Goal: Use online tool/utility: Utilize a website feature to perform a specific function

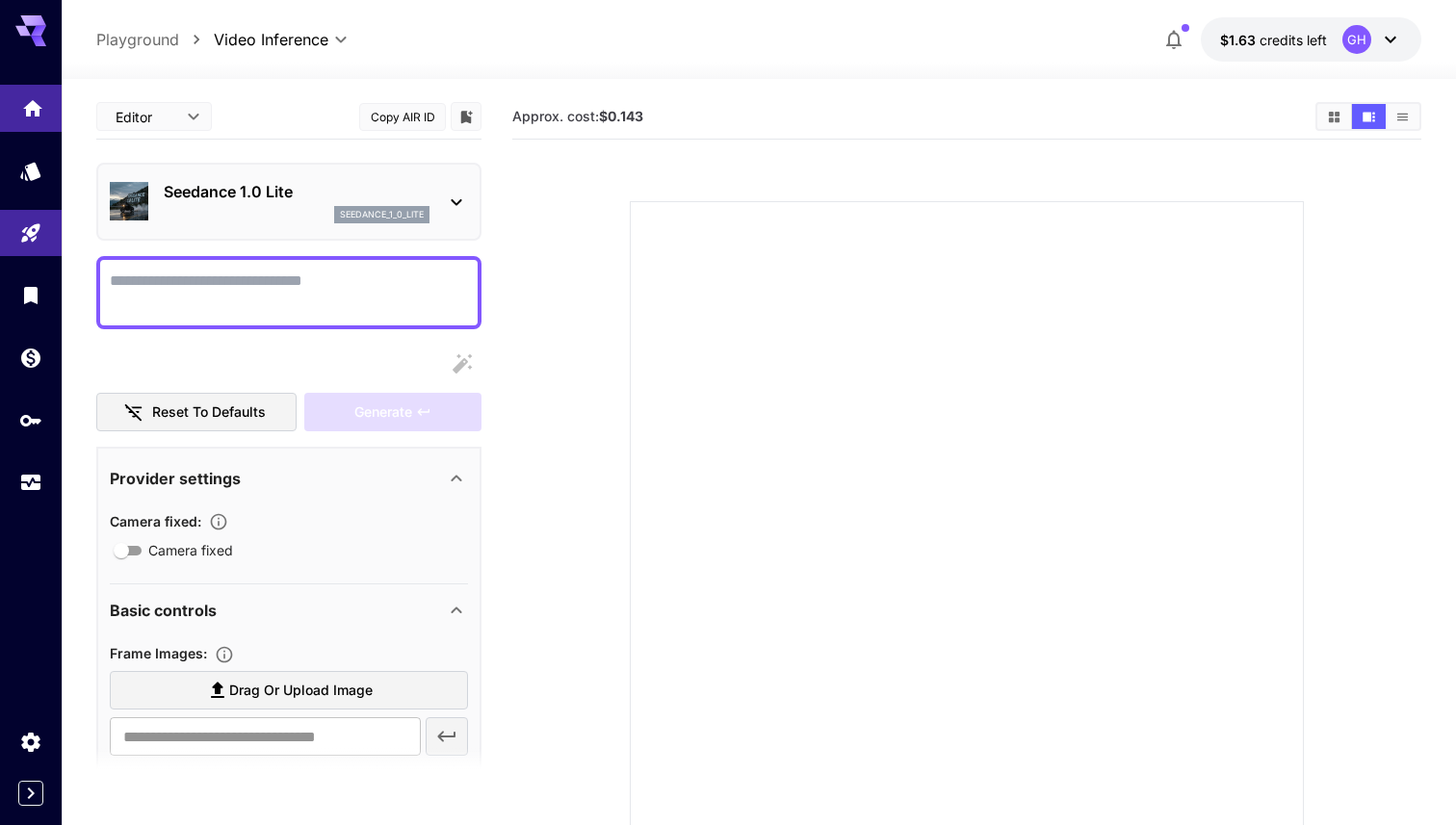
click at [33, 115] on link at bounding box center [30, 108] width 61 height 47
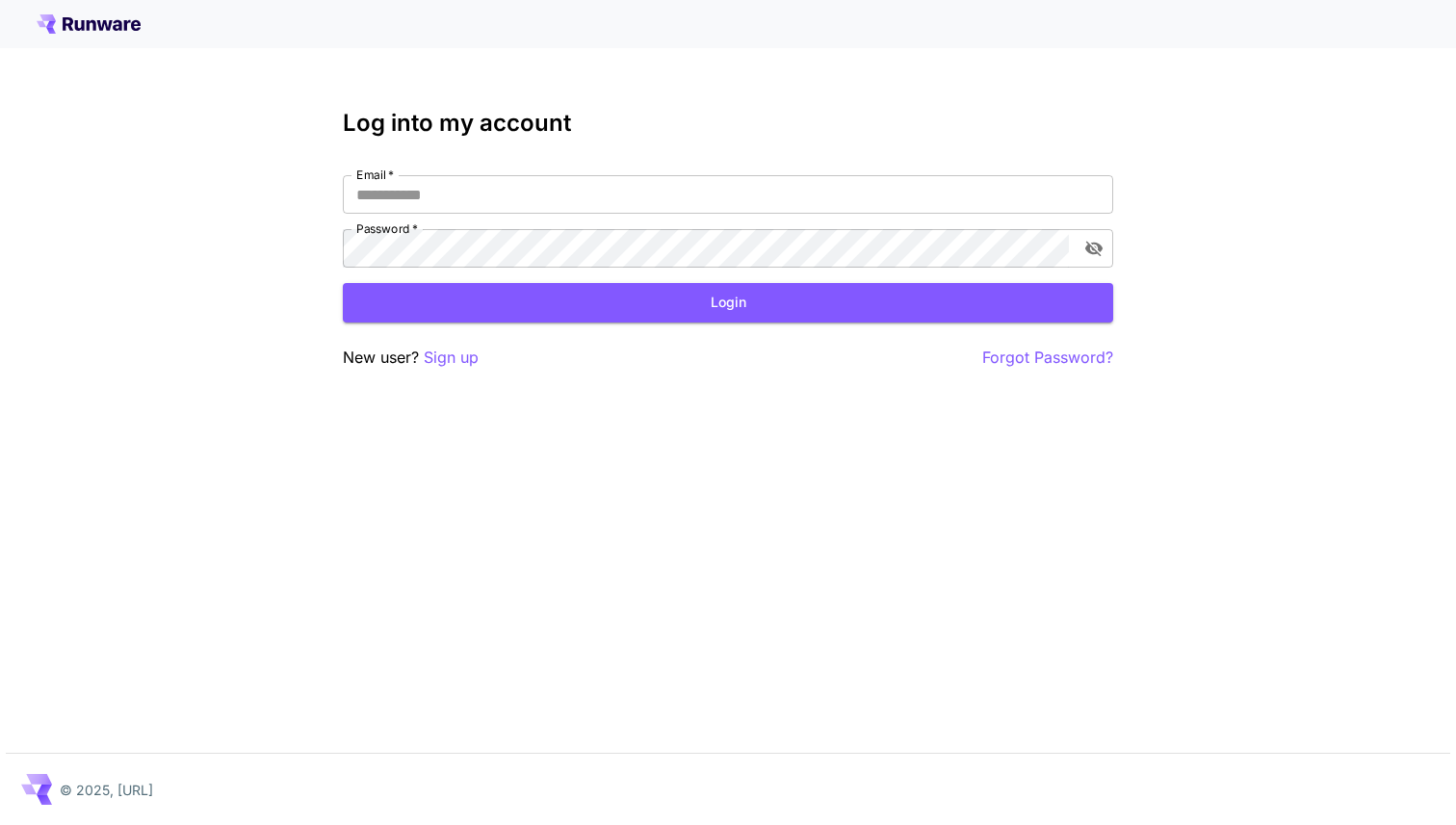
type input "**********"
click at [516, 283] on button "Login" at bounding box center [728, 302] width 770 height 39
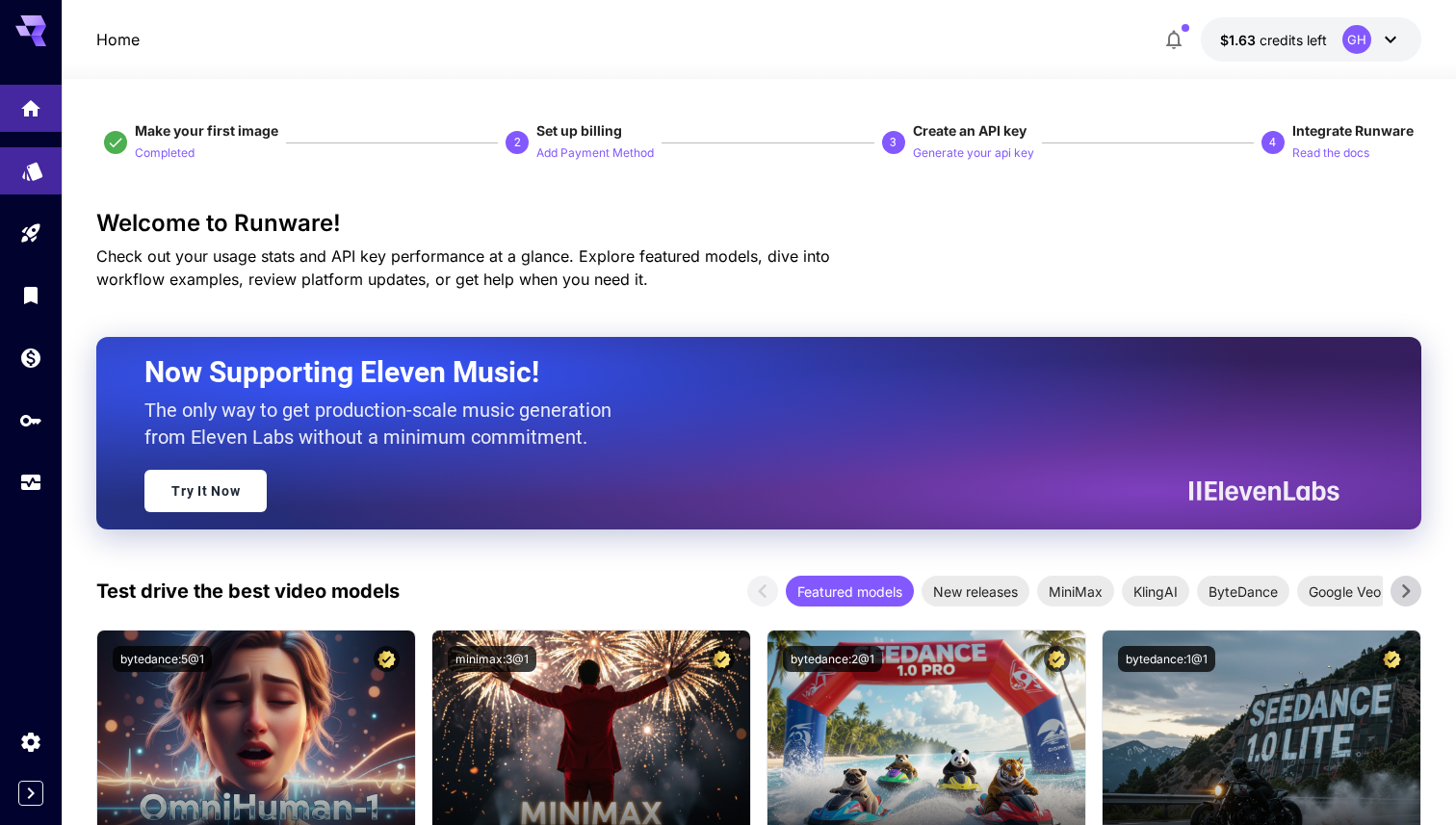
click at [30, 182] on link at bounding box center [30, 171] width 61 height 47
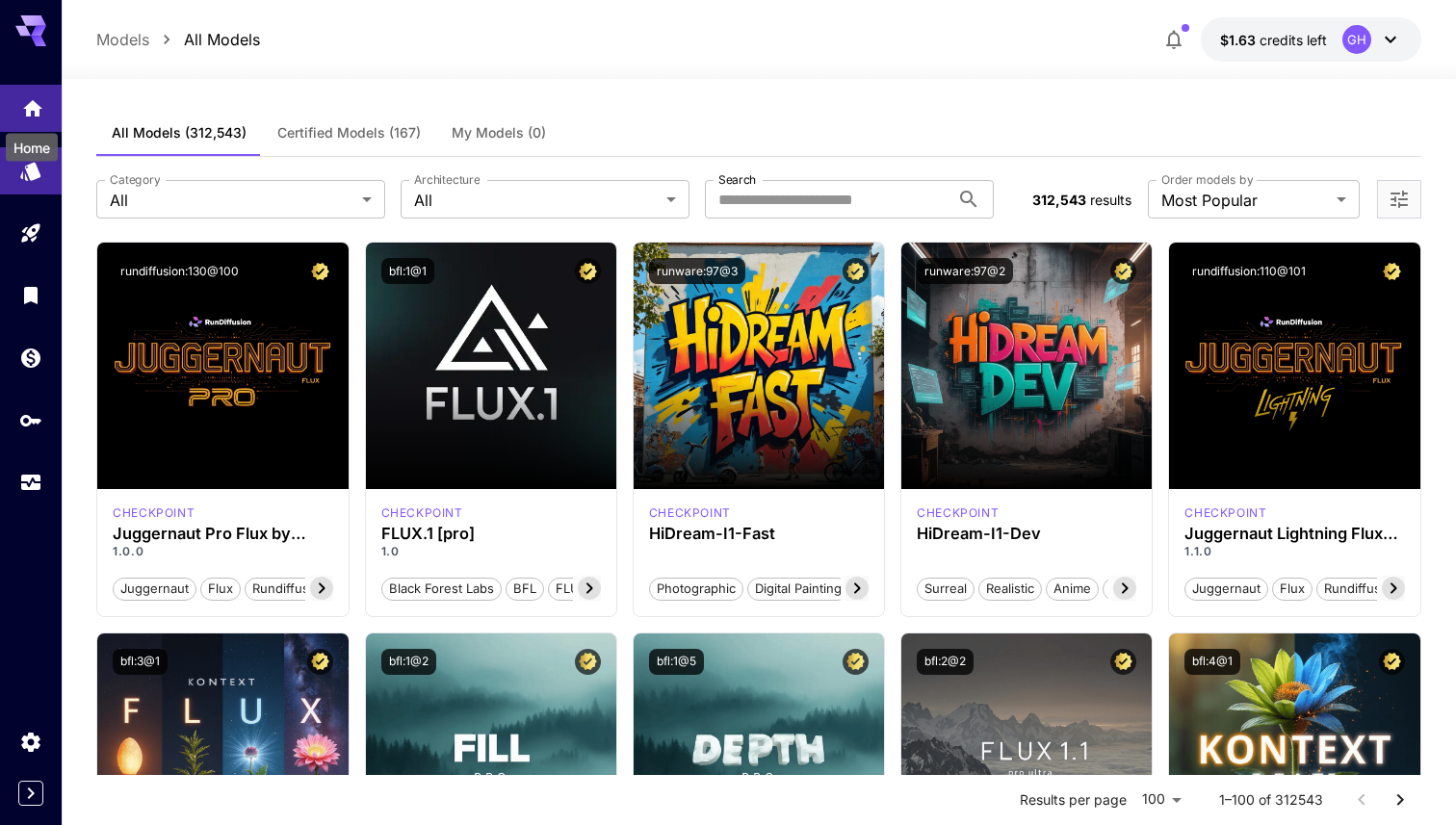
click at [38, 116] on link at bounding box center [30, 108] width 61 height 47
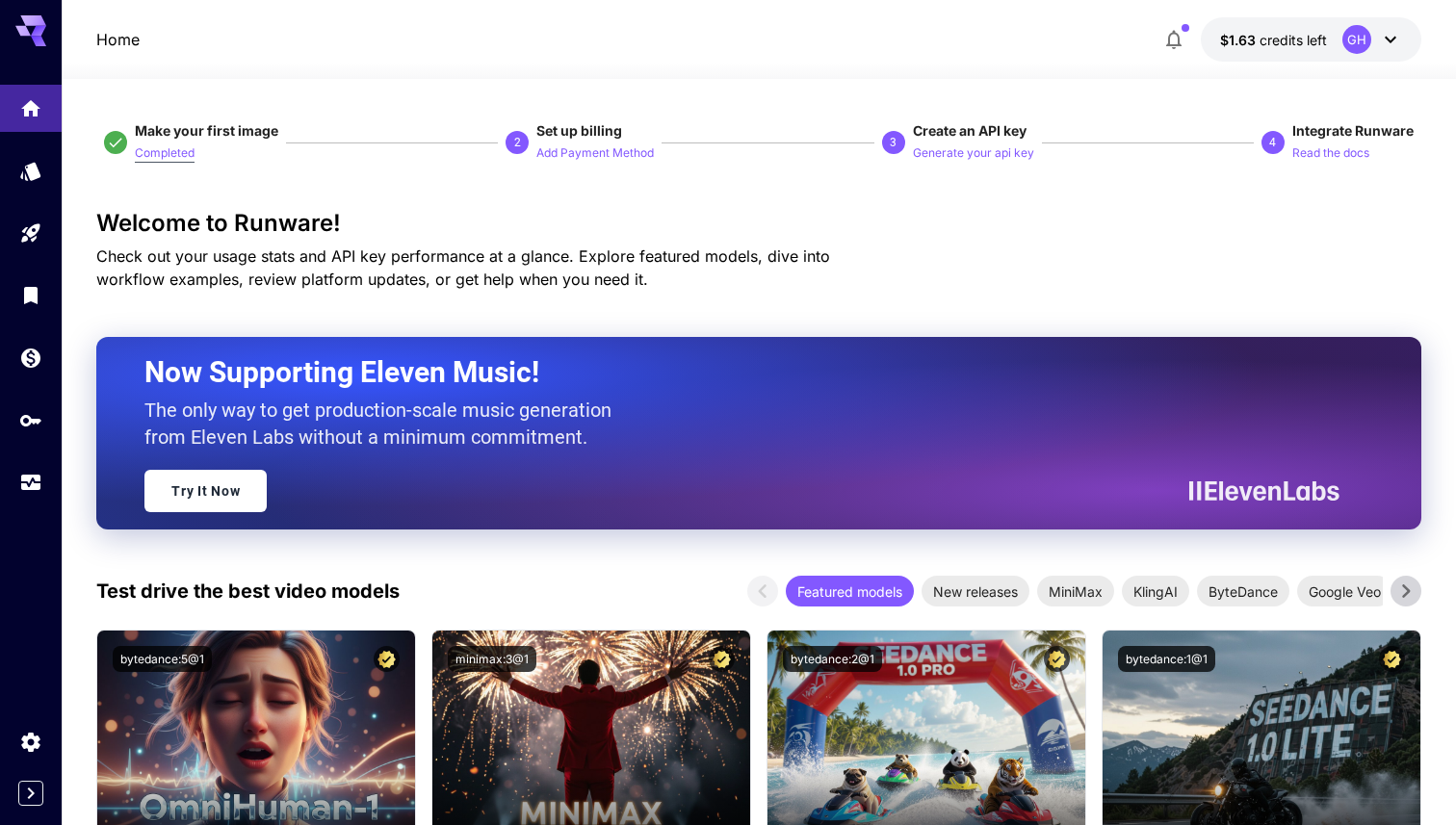
click at [188, 149] on p "Completed" at bounding box center [164, 153] width 59 height 19
click at [185, 130] on span "Make your first image" at bounding box center [206, 130] width 143 height 17
click at [179, 152] on p "Completed" at bounding box center [164, 153] width 59 height 19
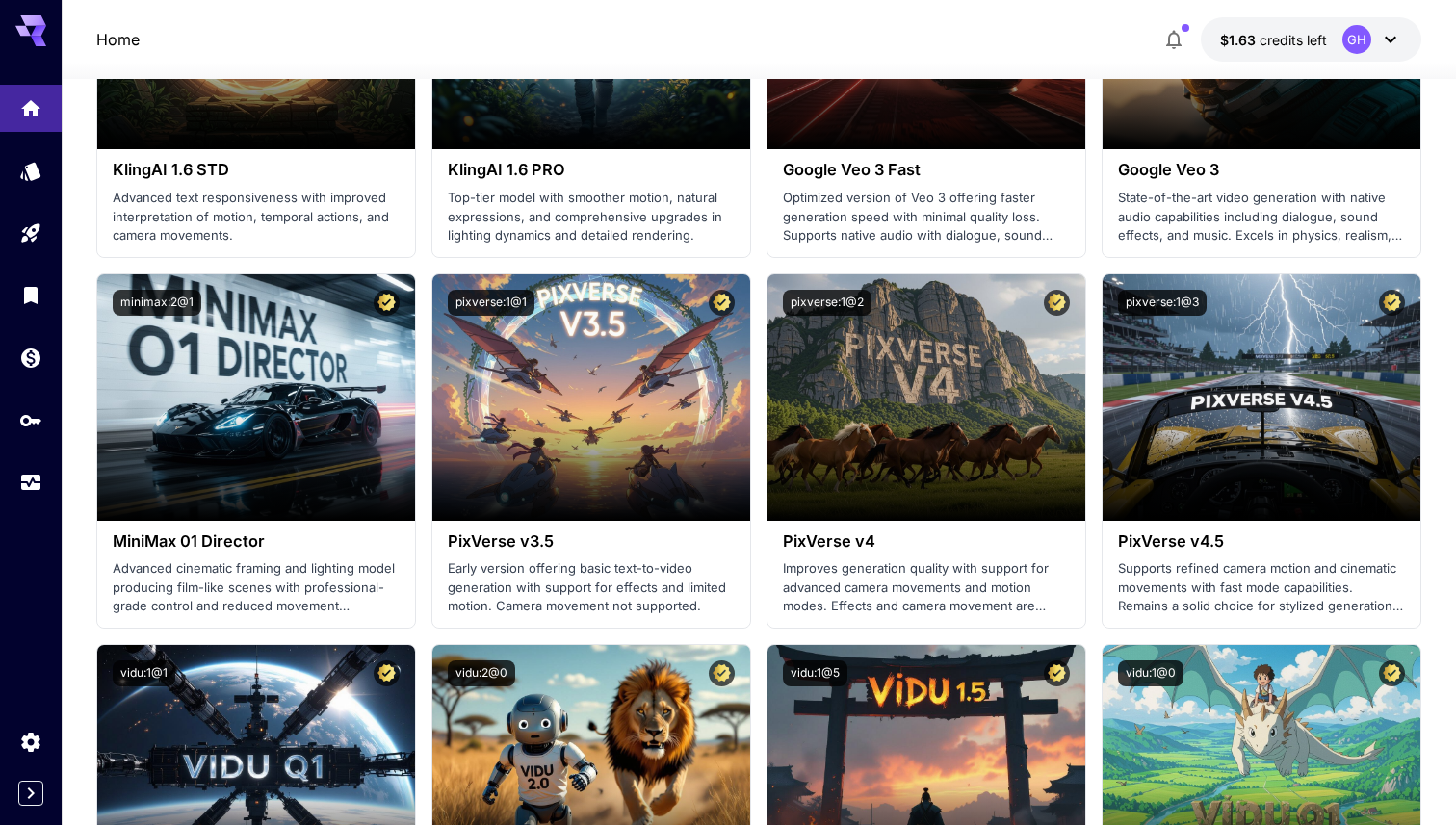
scroll to position [1684, 0]
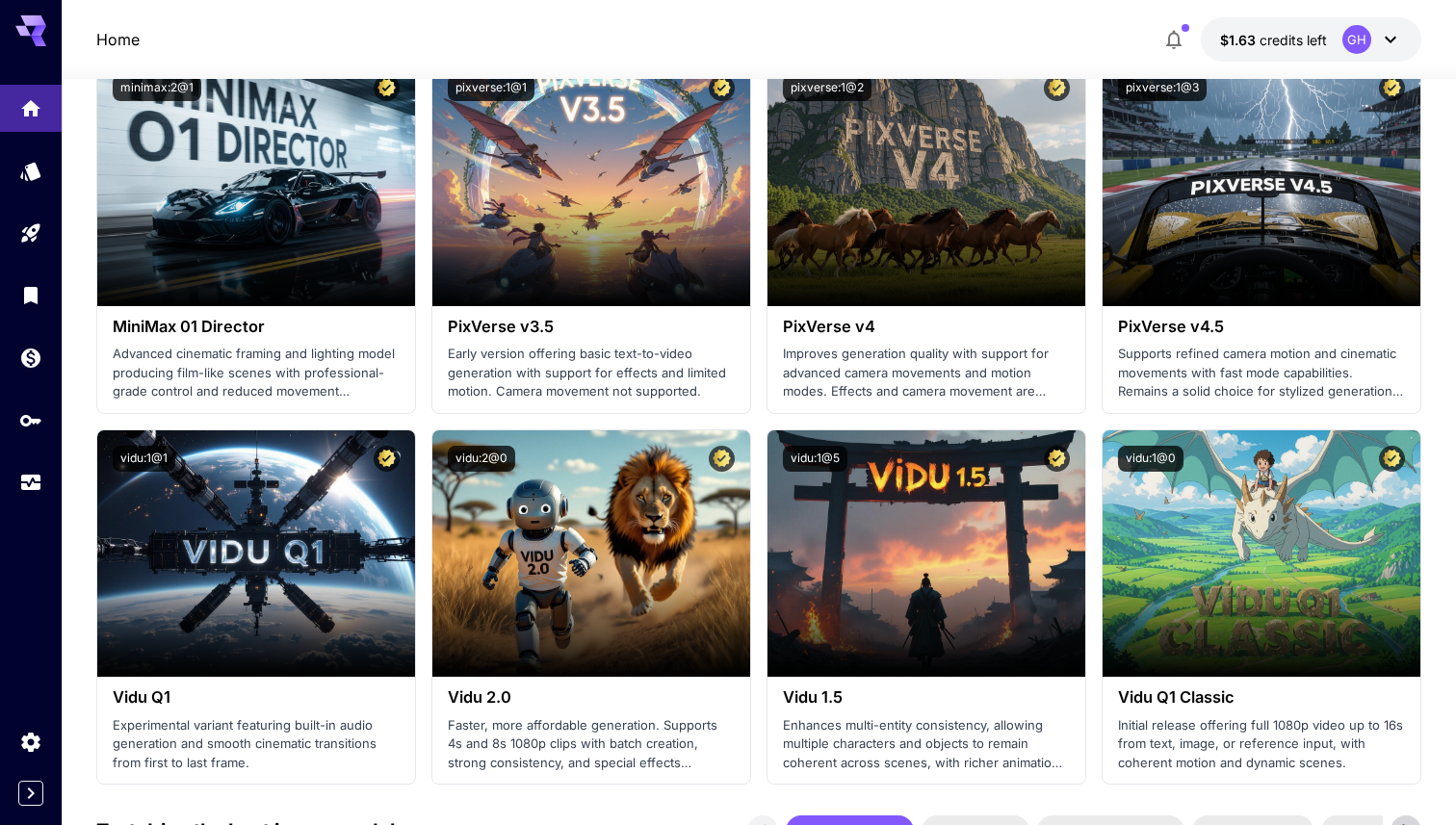
click at [39, 29] on icon at bounding box center [39, 31] width 16 height 11
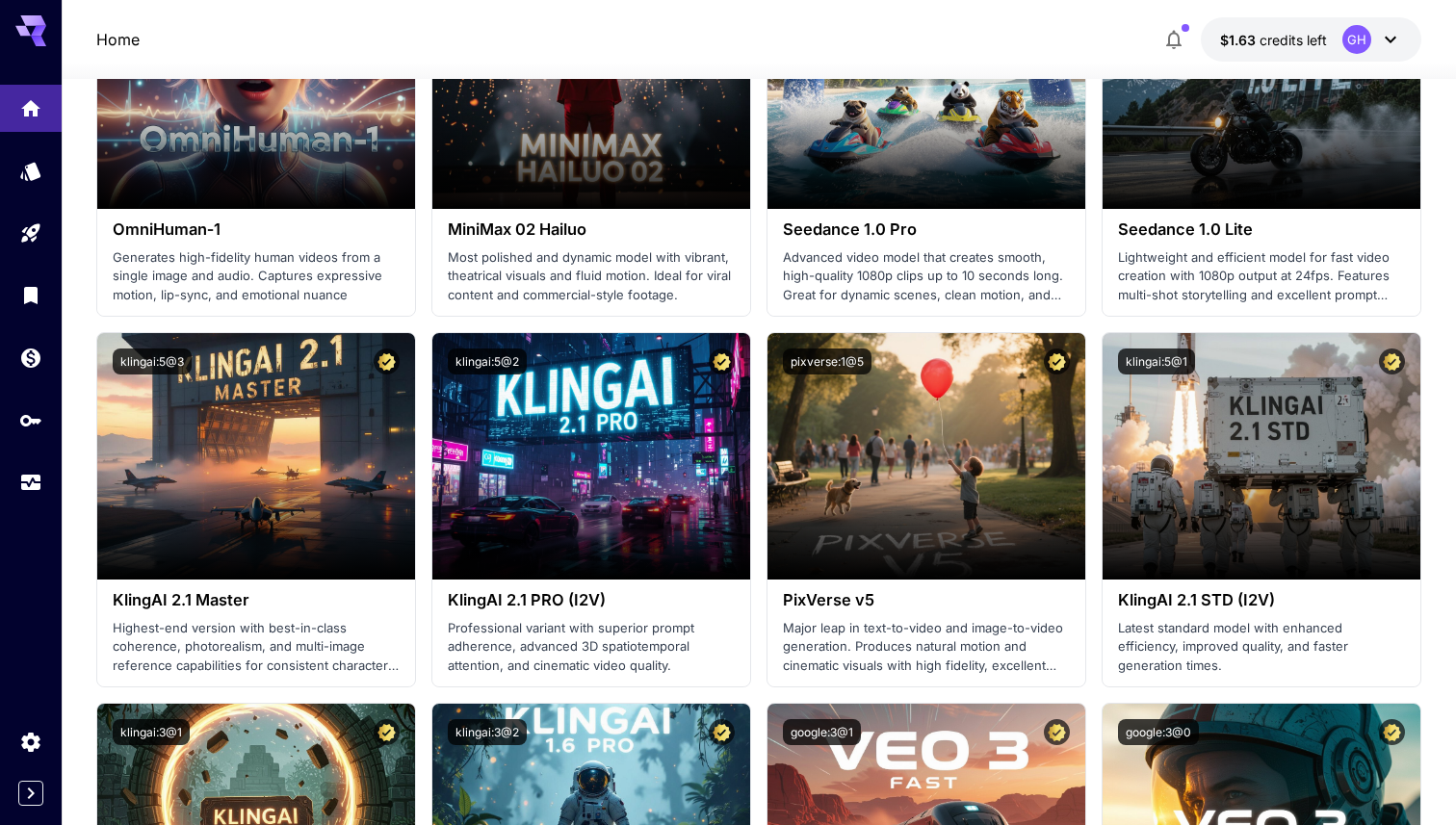
scroll to position [0, 0]
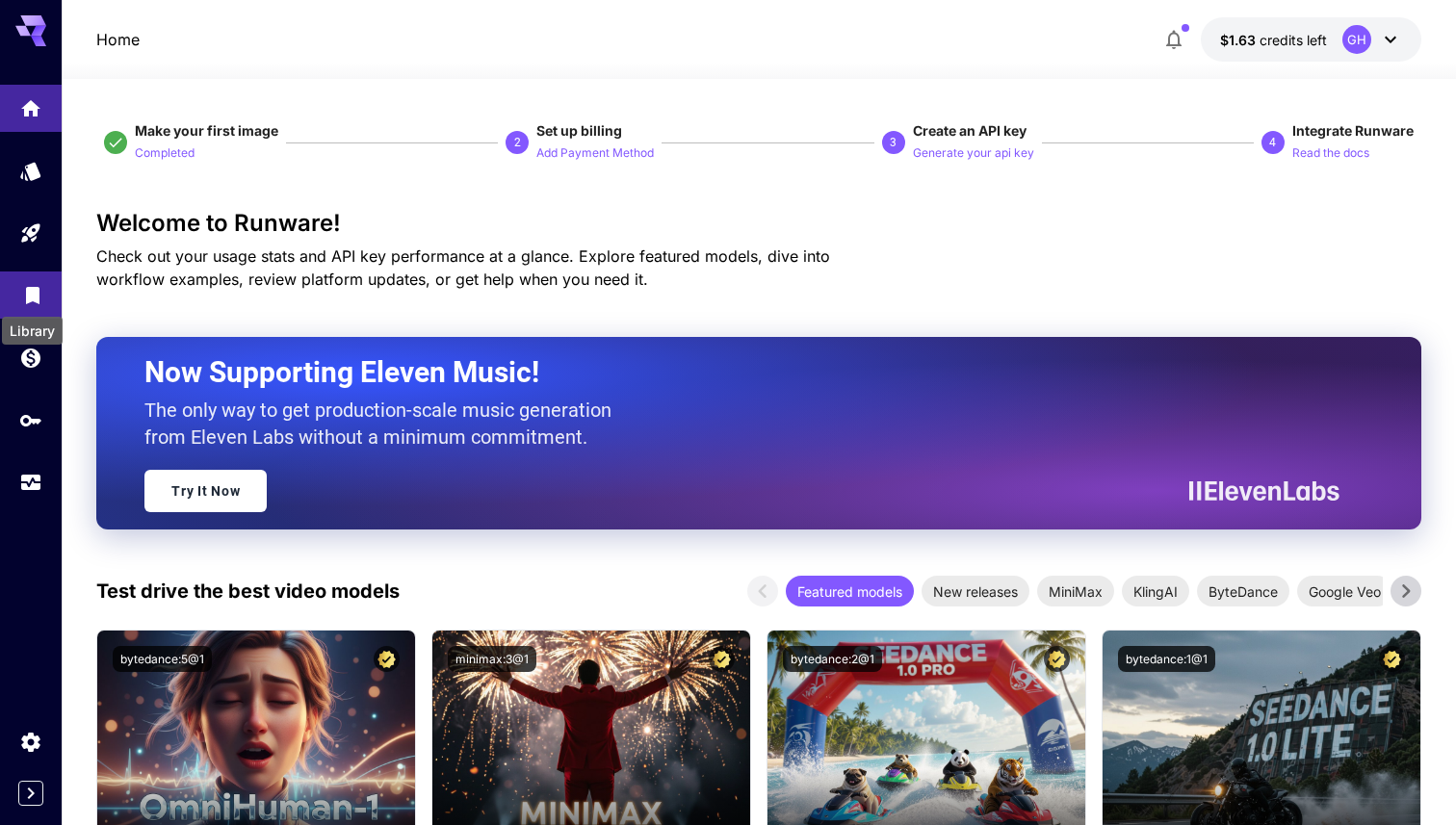
click at [33, 294] on icon "Library" at bounding box center [33, 290] width 14 height 18
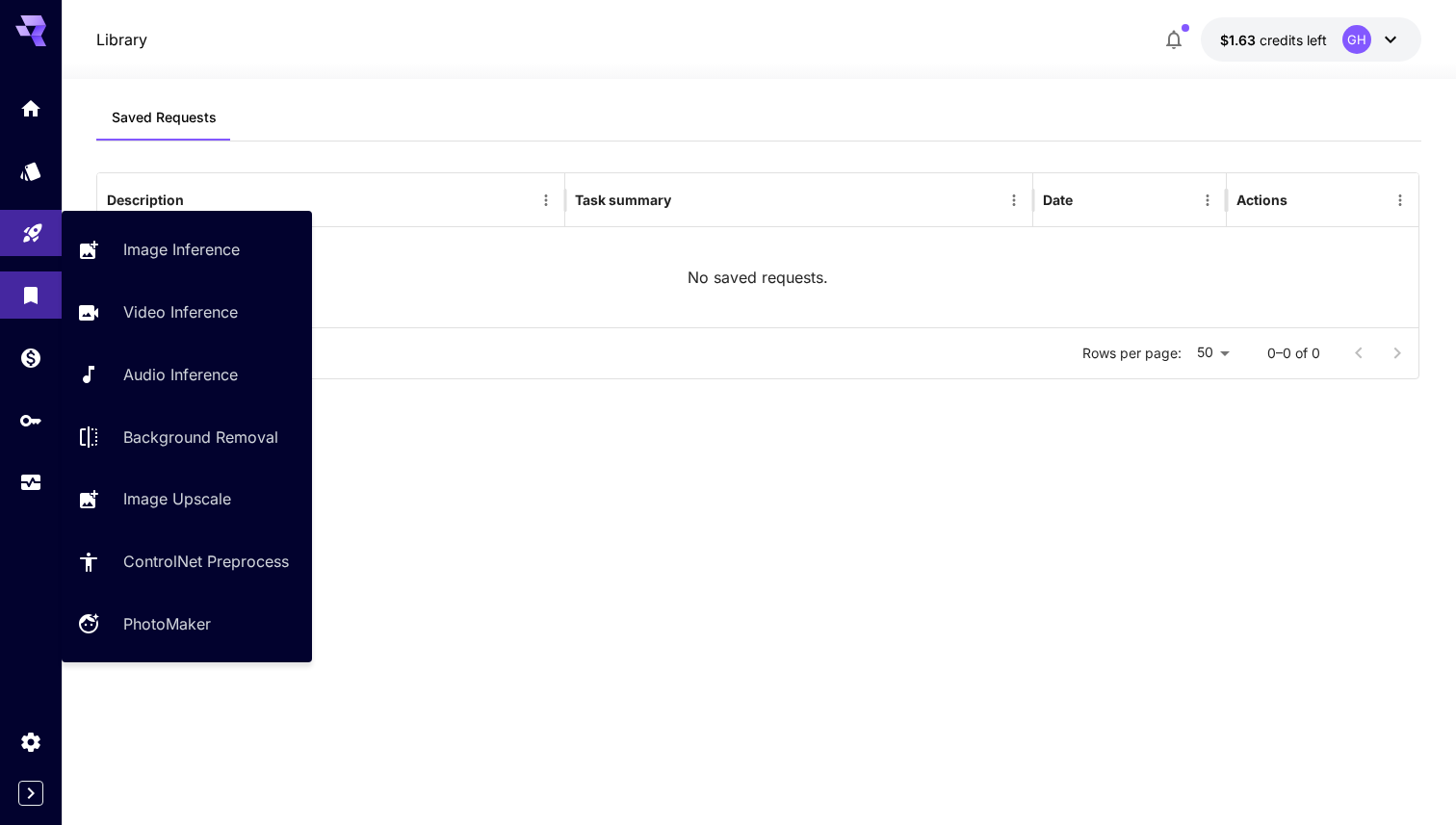
click at [32, 245] on link at bounding box center [30, 233] width 61 height 47
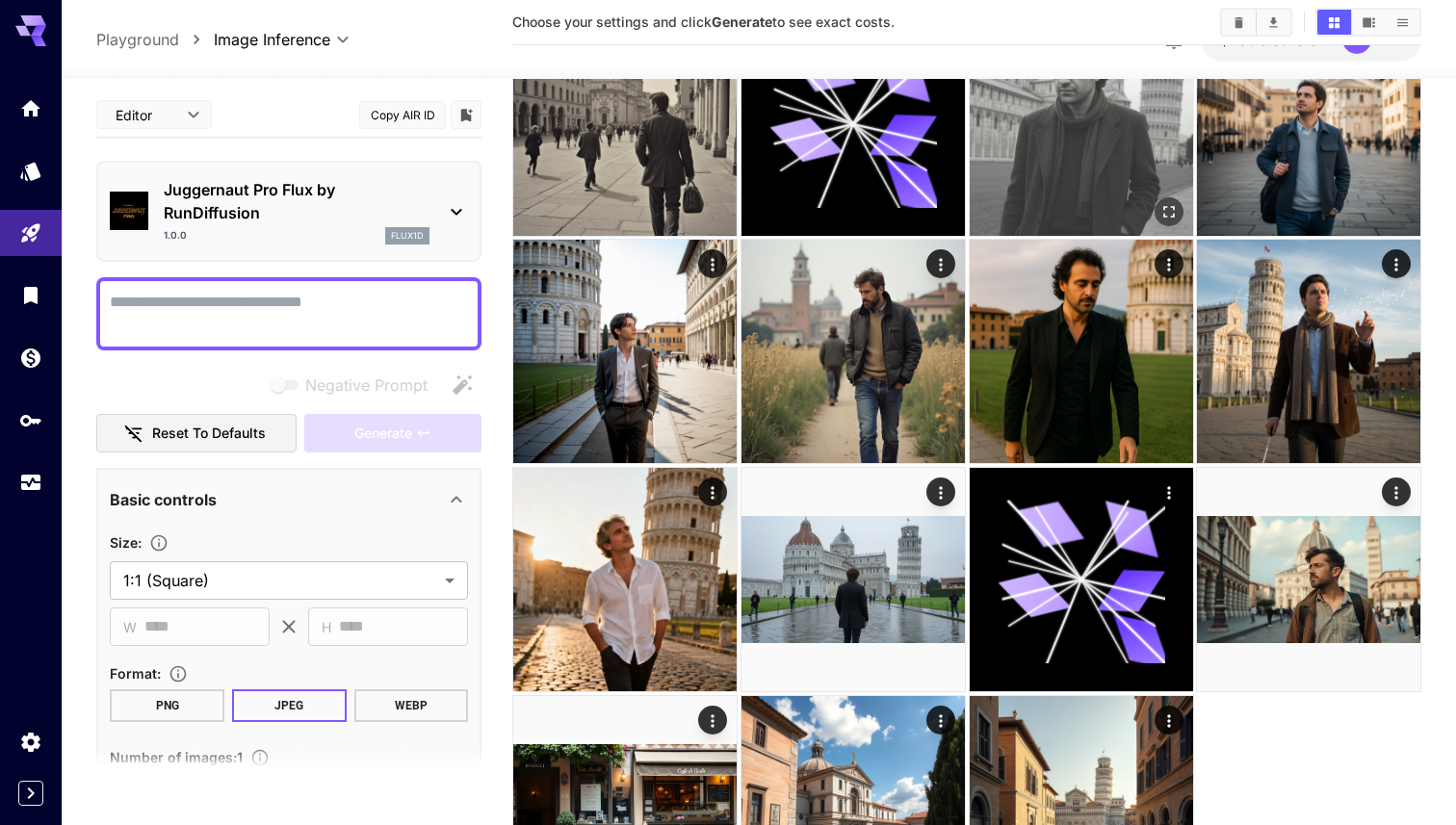
scroll to position [524, 0]
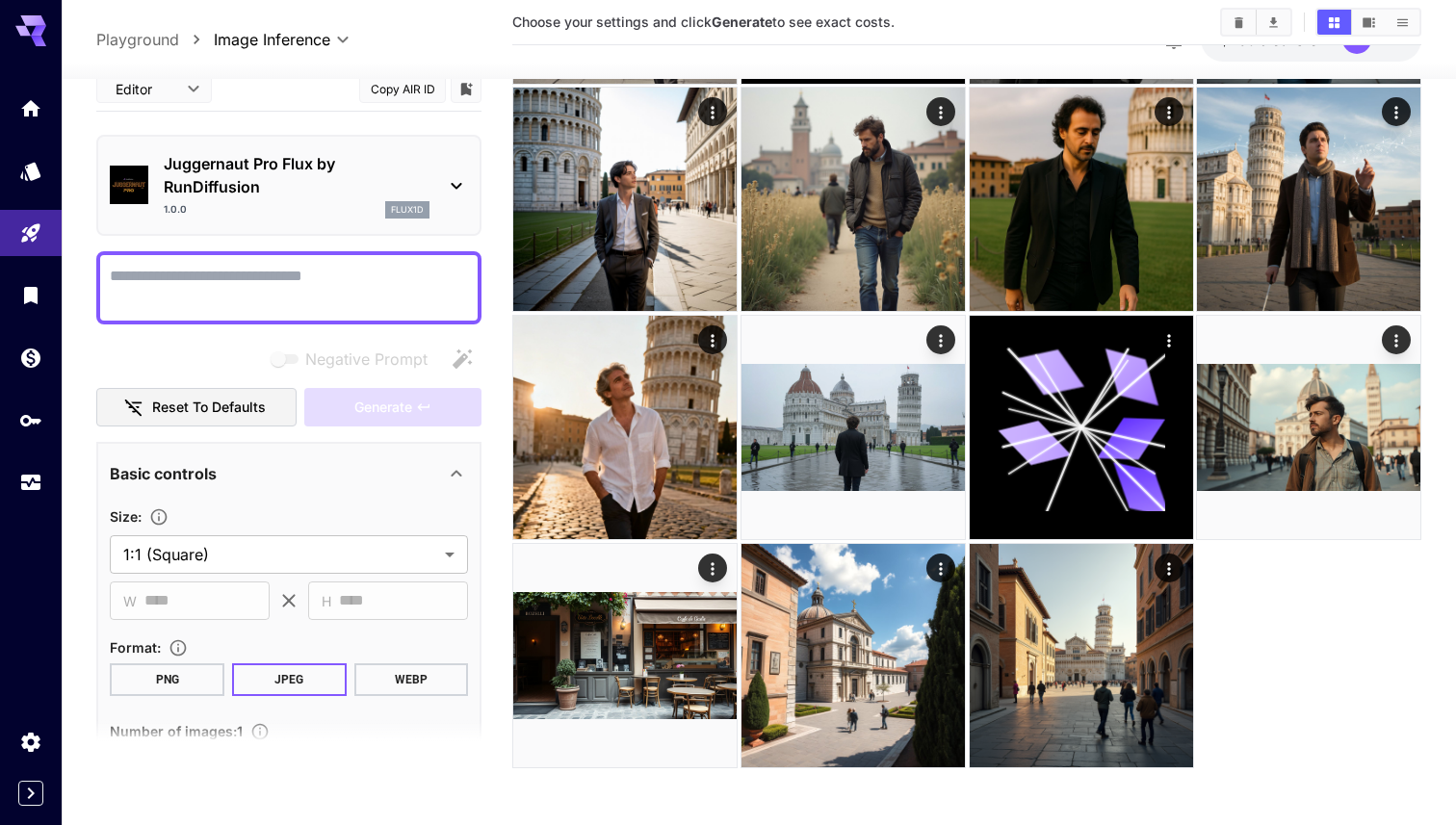
click at [461, 185] on icon at bounding box center [456, 186] width 23 height 23
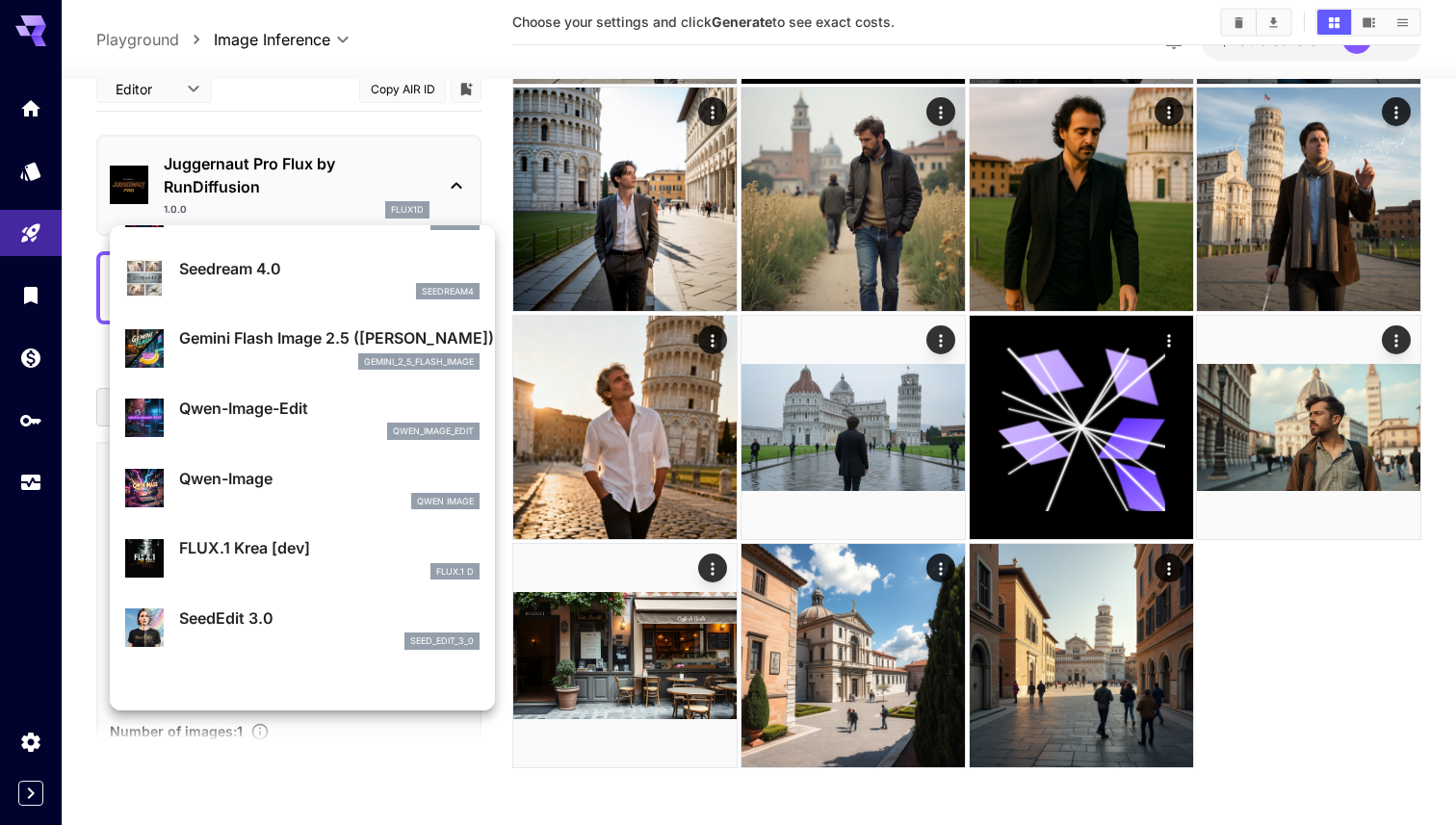
scroll to position [0, 0]
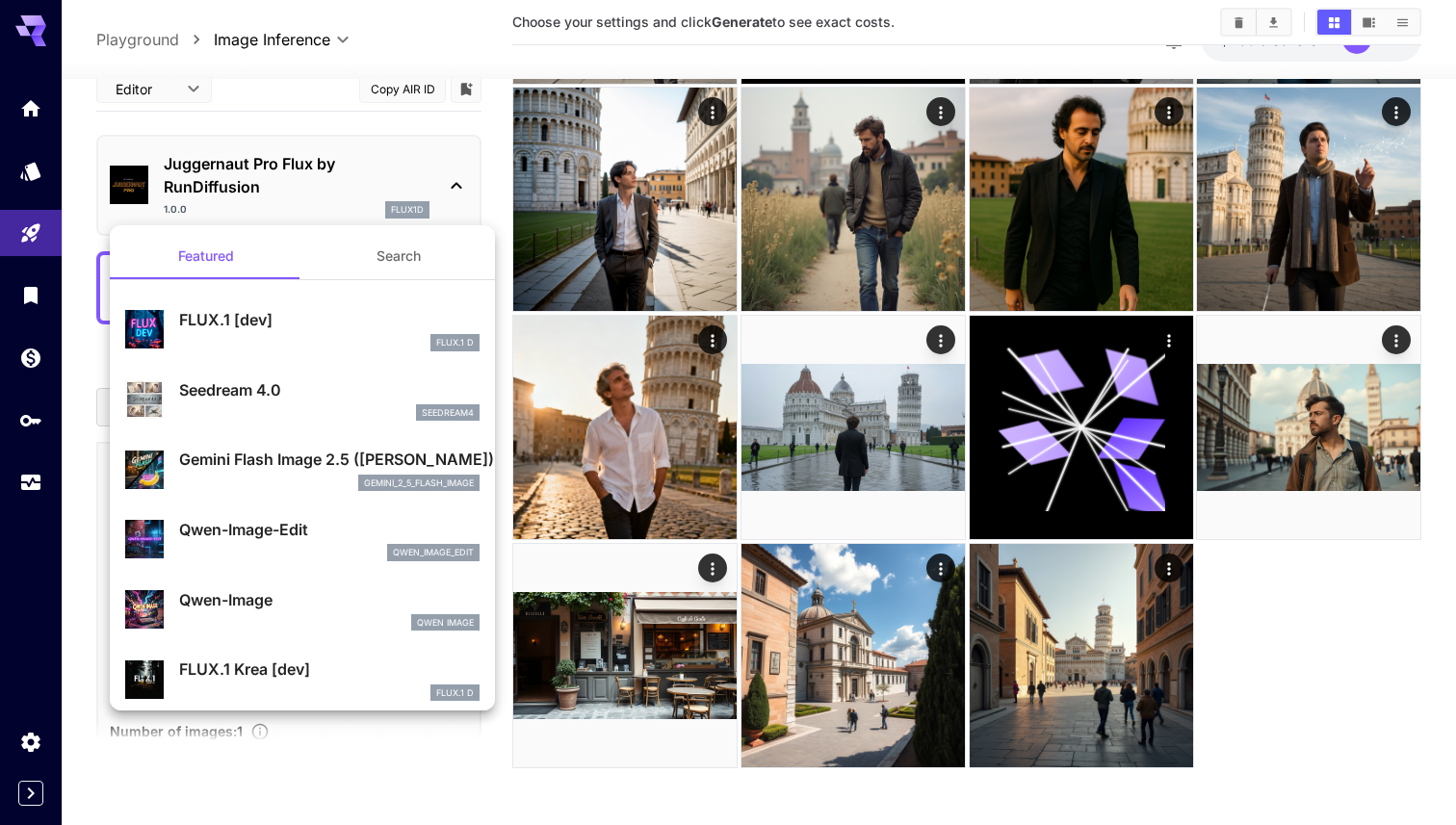
click at [972, 685] on div at bounding box center [728, 412] width 1456 height 825
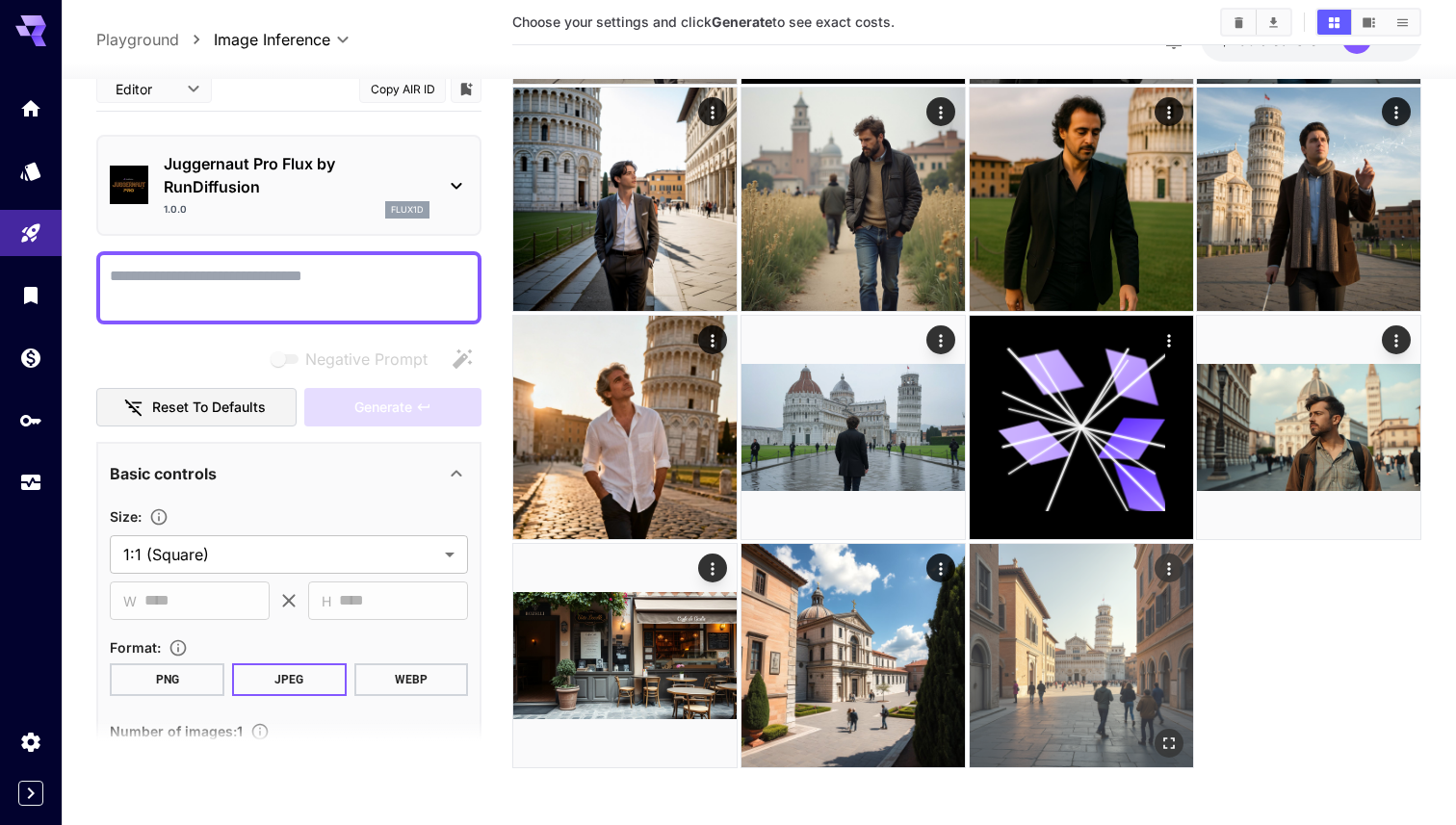
click at [972, 667] on img at bounding box center [1081, 655] width 223 height 223
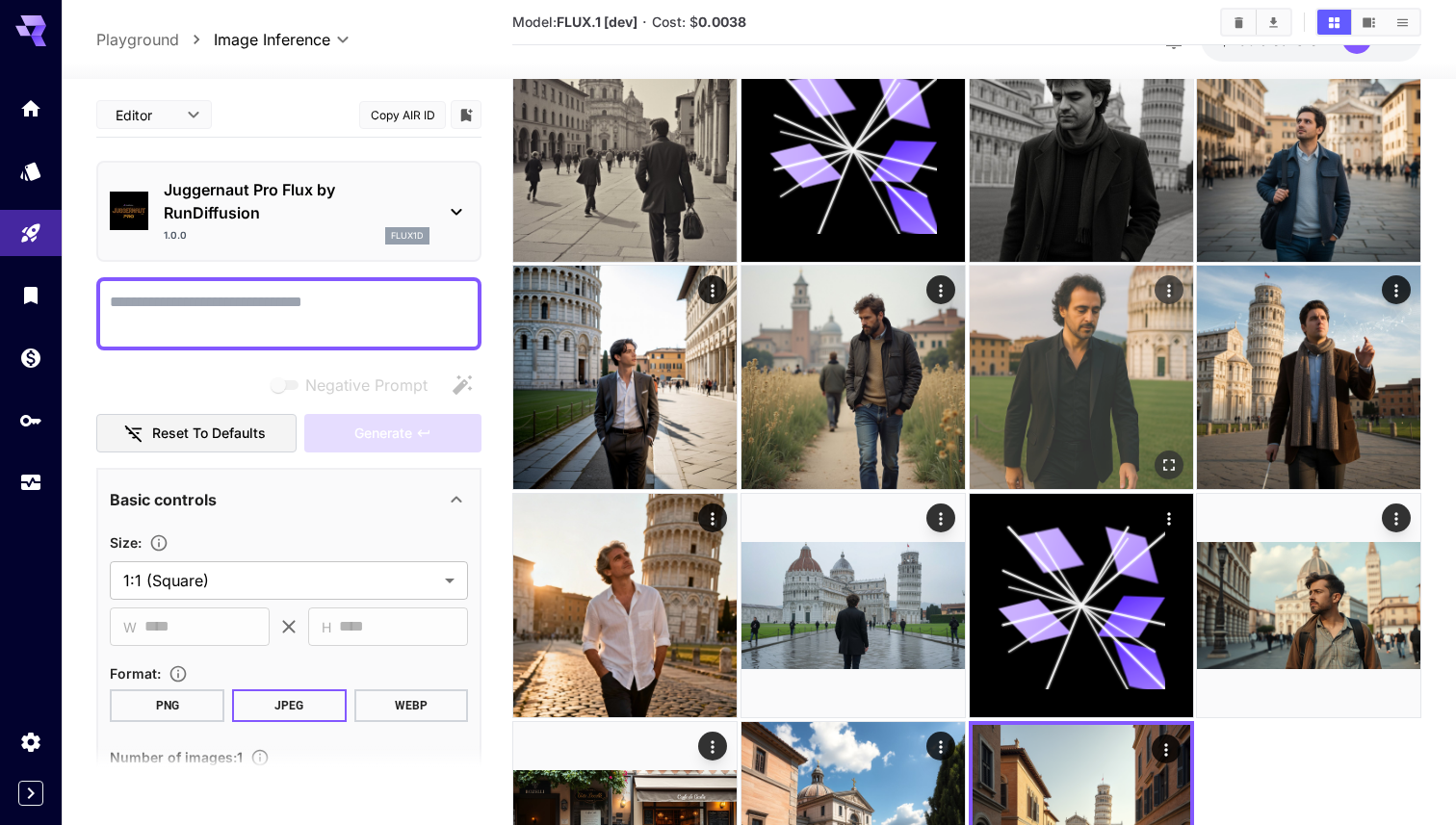
scroll to position [372, 0]
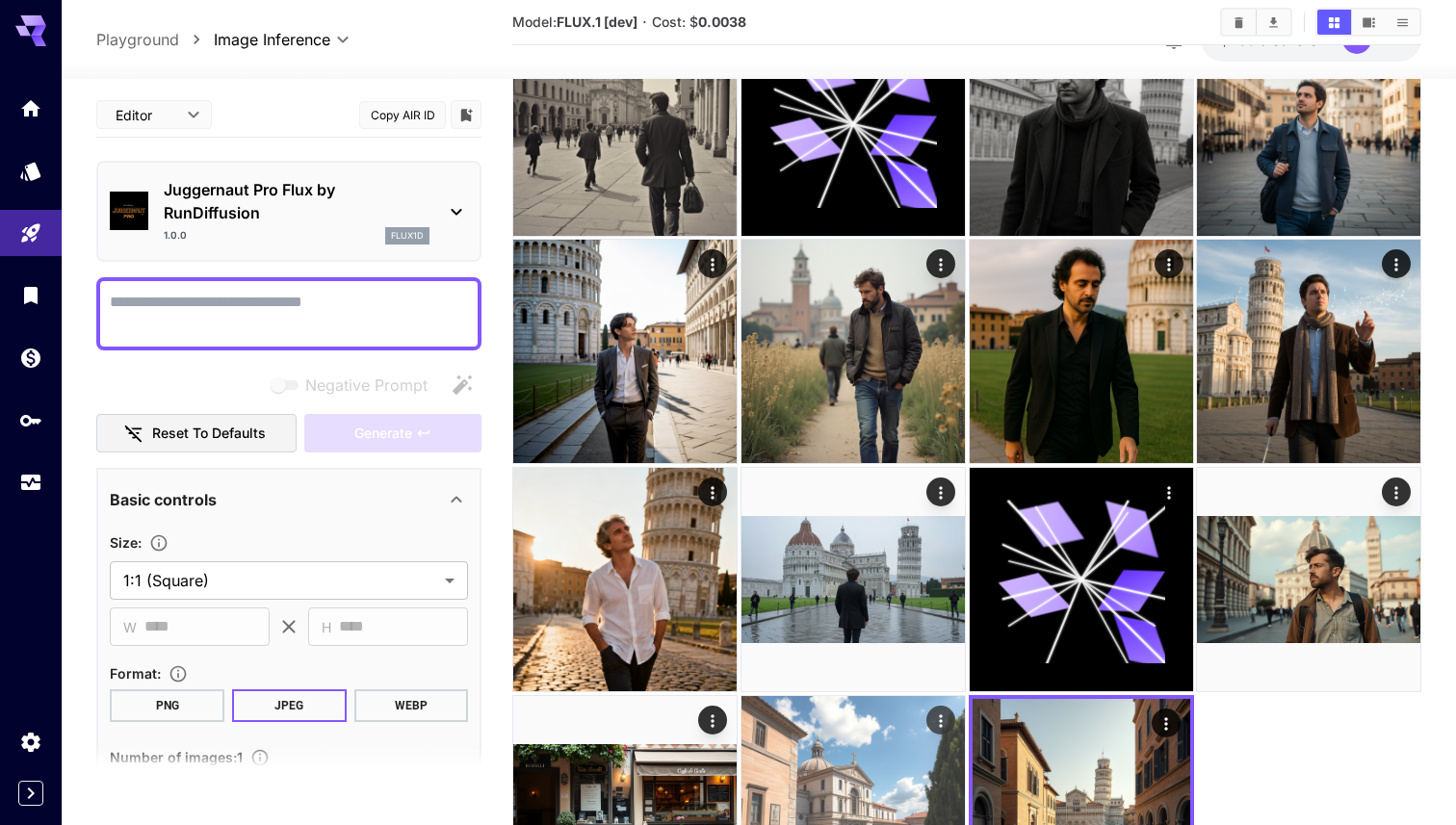
click at [906, 745] on img at bounding box center [852, 807] width 223 height 223
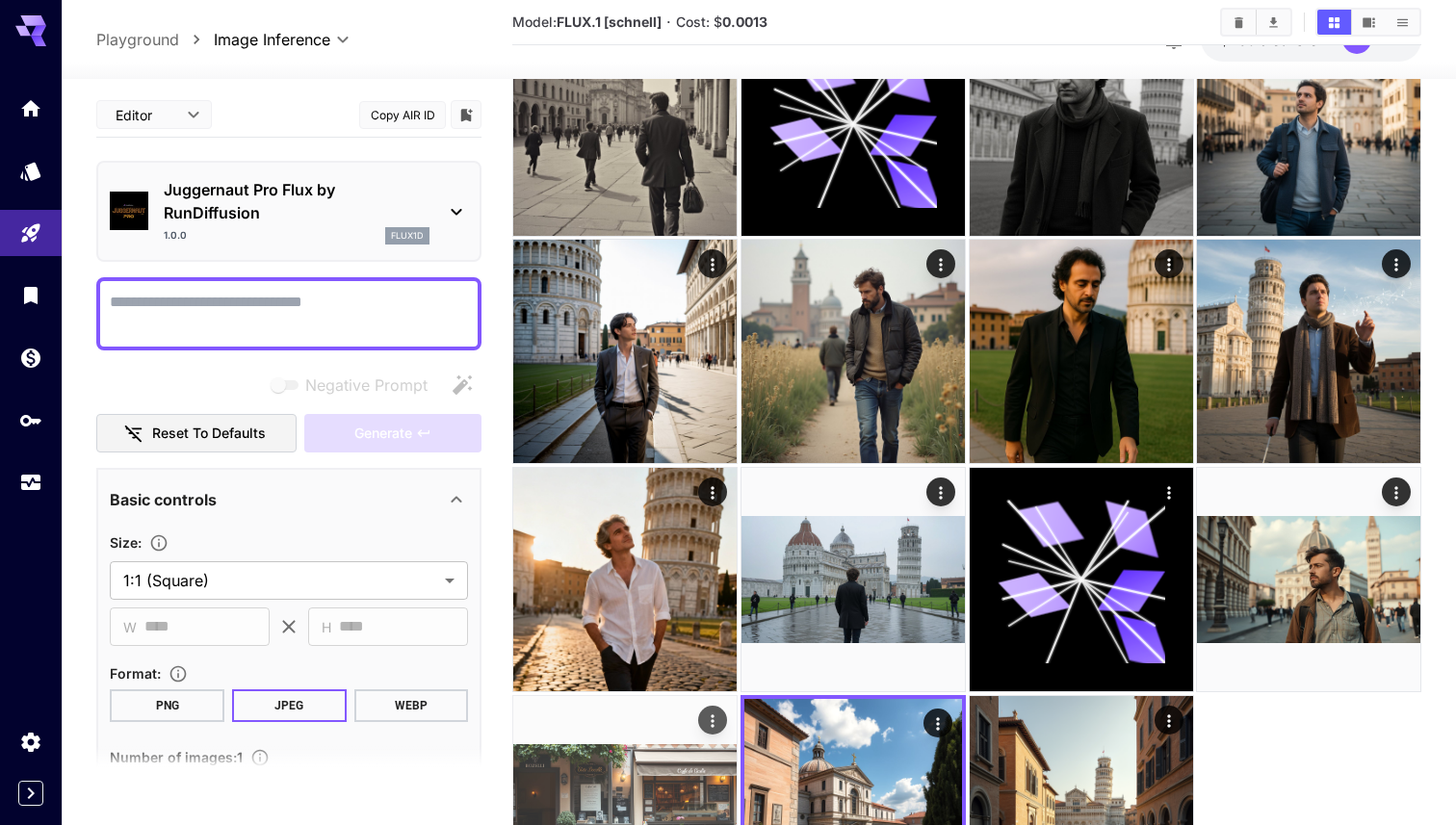
click at [670, 779] on img at bounding box center [624, 807] width 223 height 223
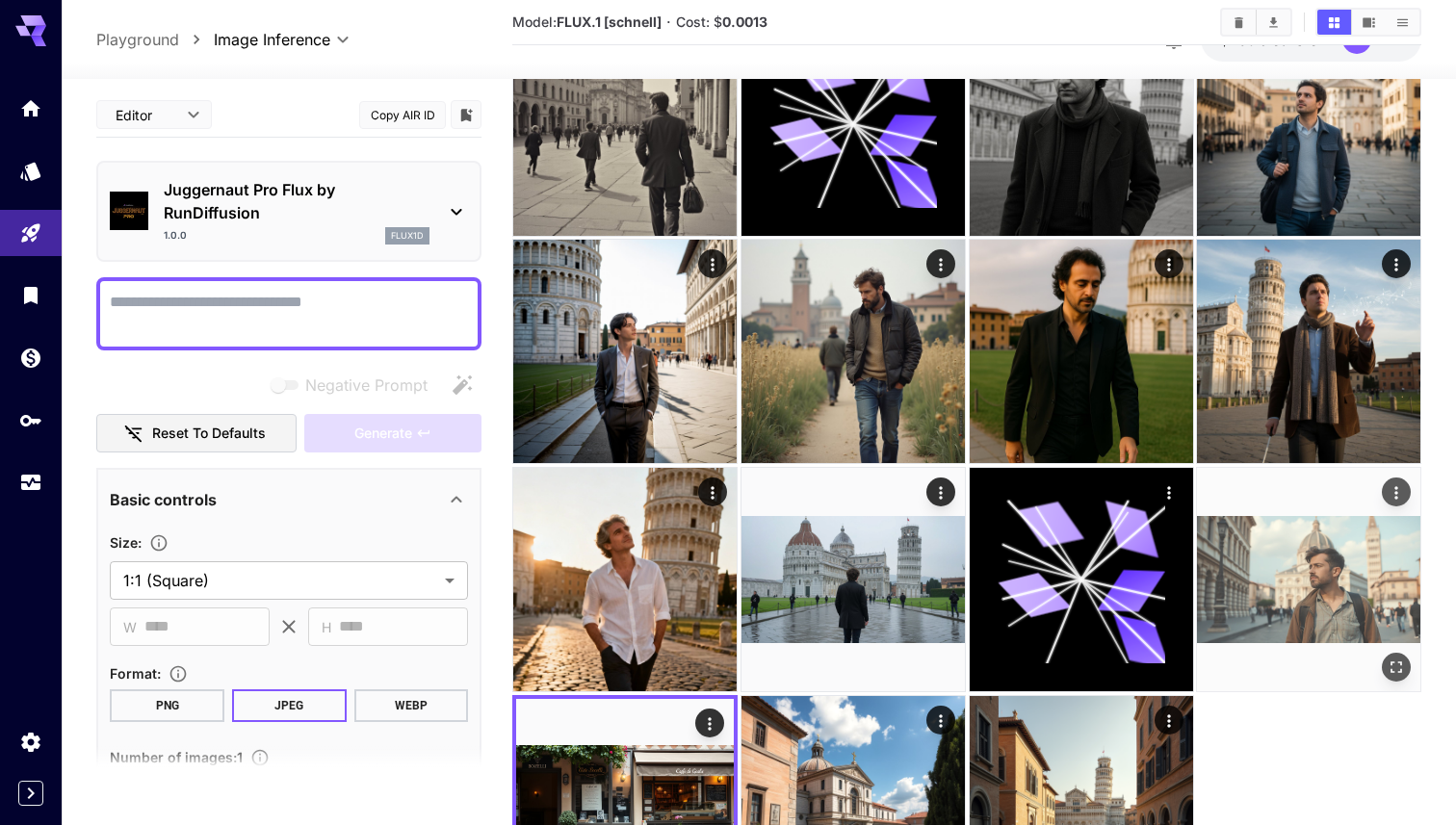
click at [972, 605] on img at bounding box center [1308, 579] width 223 height 223
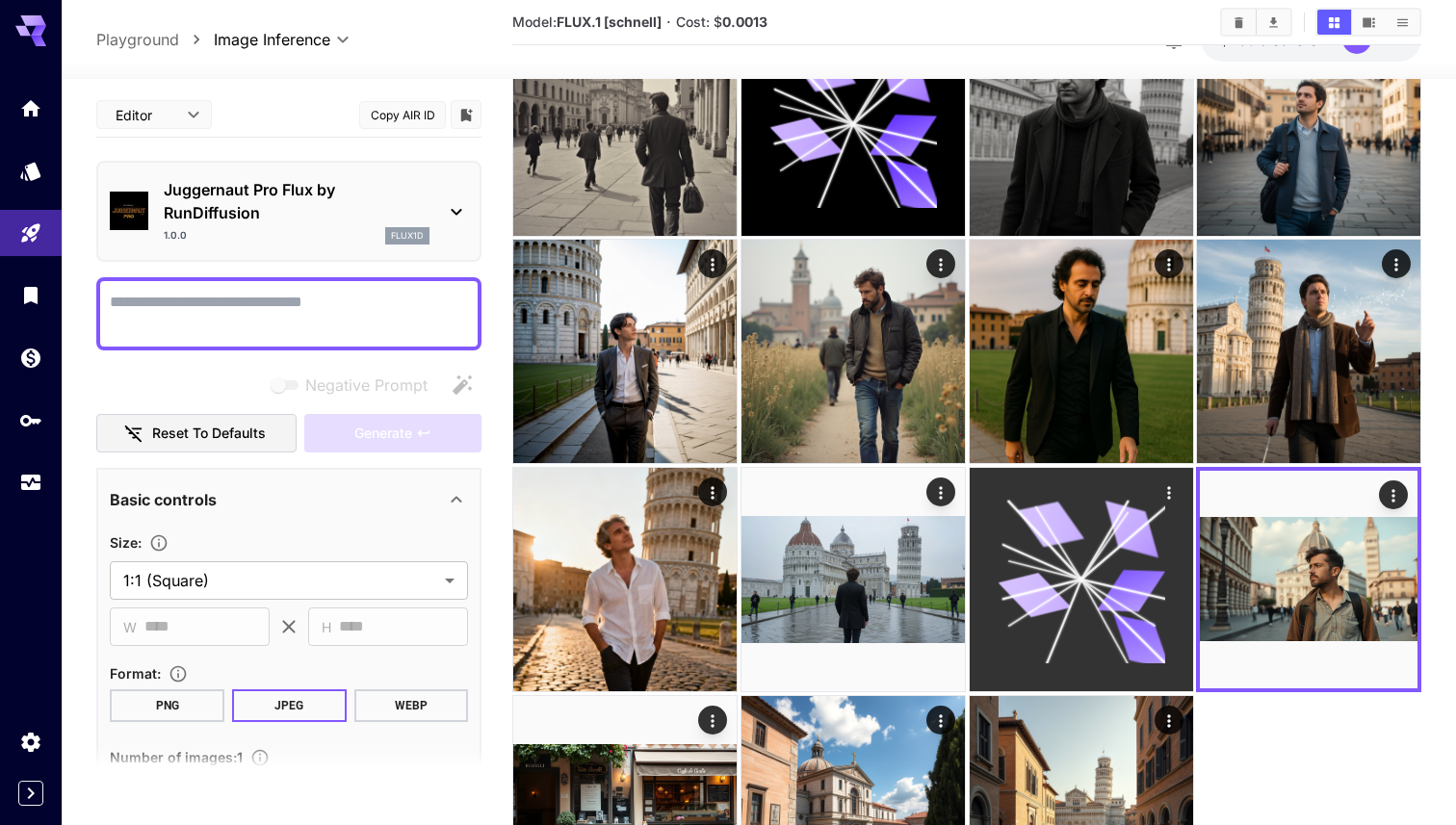
click at [972, 600] on icon at bounding box center [1131, 591] width 68 height 43
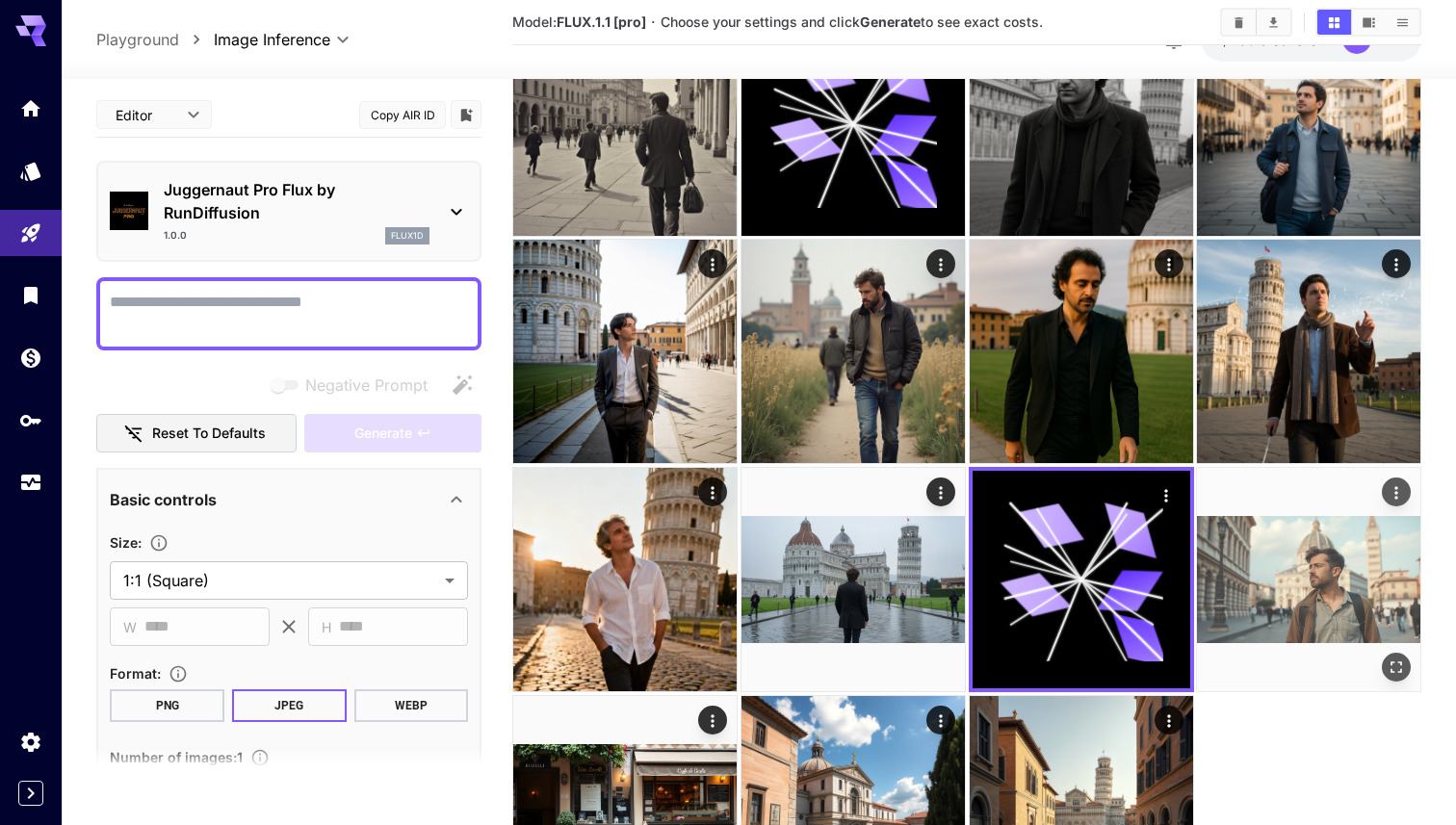
click at [972, 592] on img at bounding box center [1308, 579] width 223 height 223
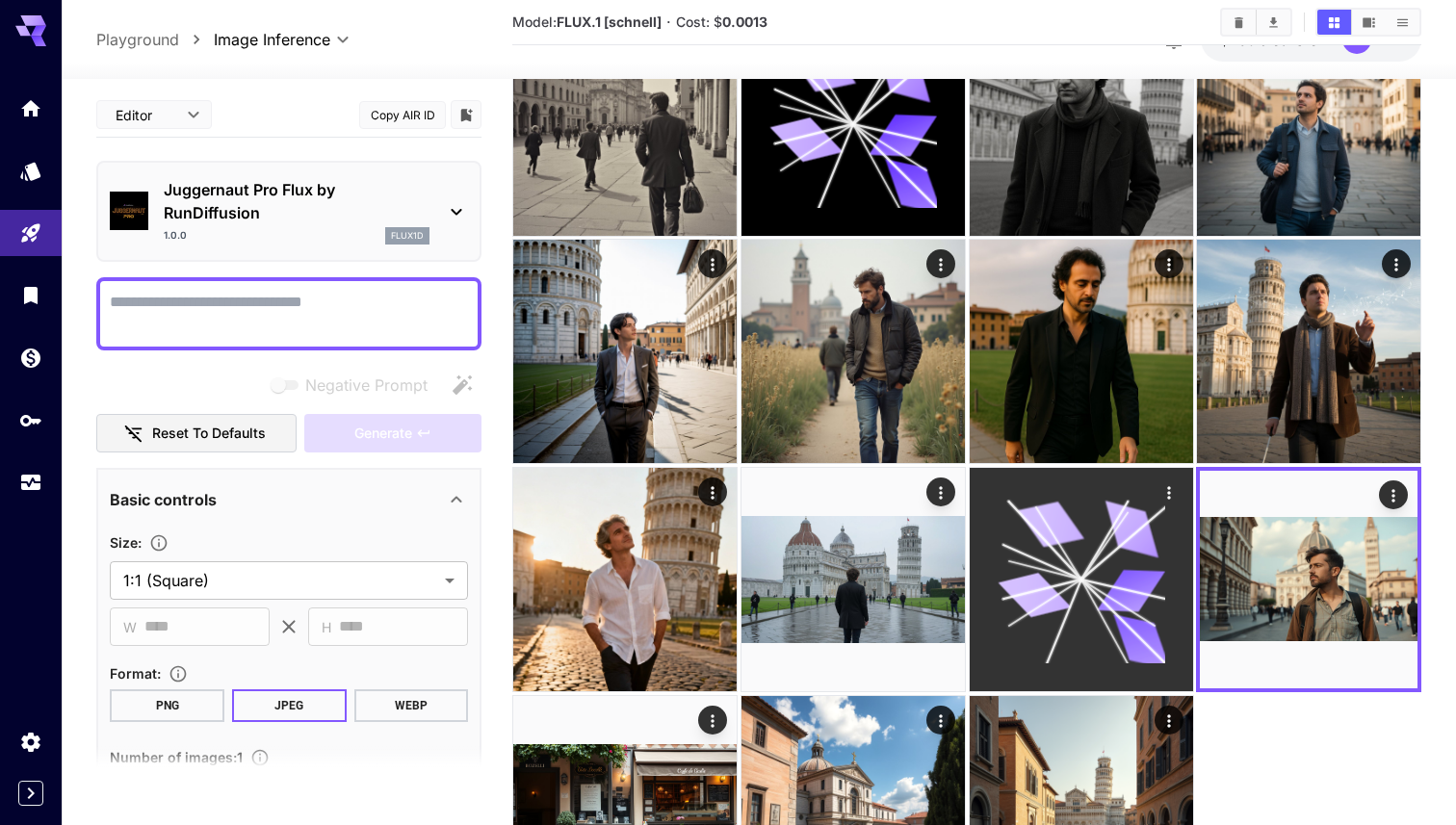
click at [972, 569] on icon at bounding box center [1082, 580] width 168 height 168
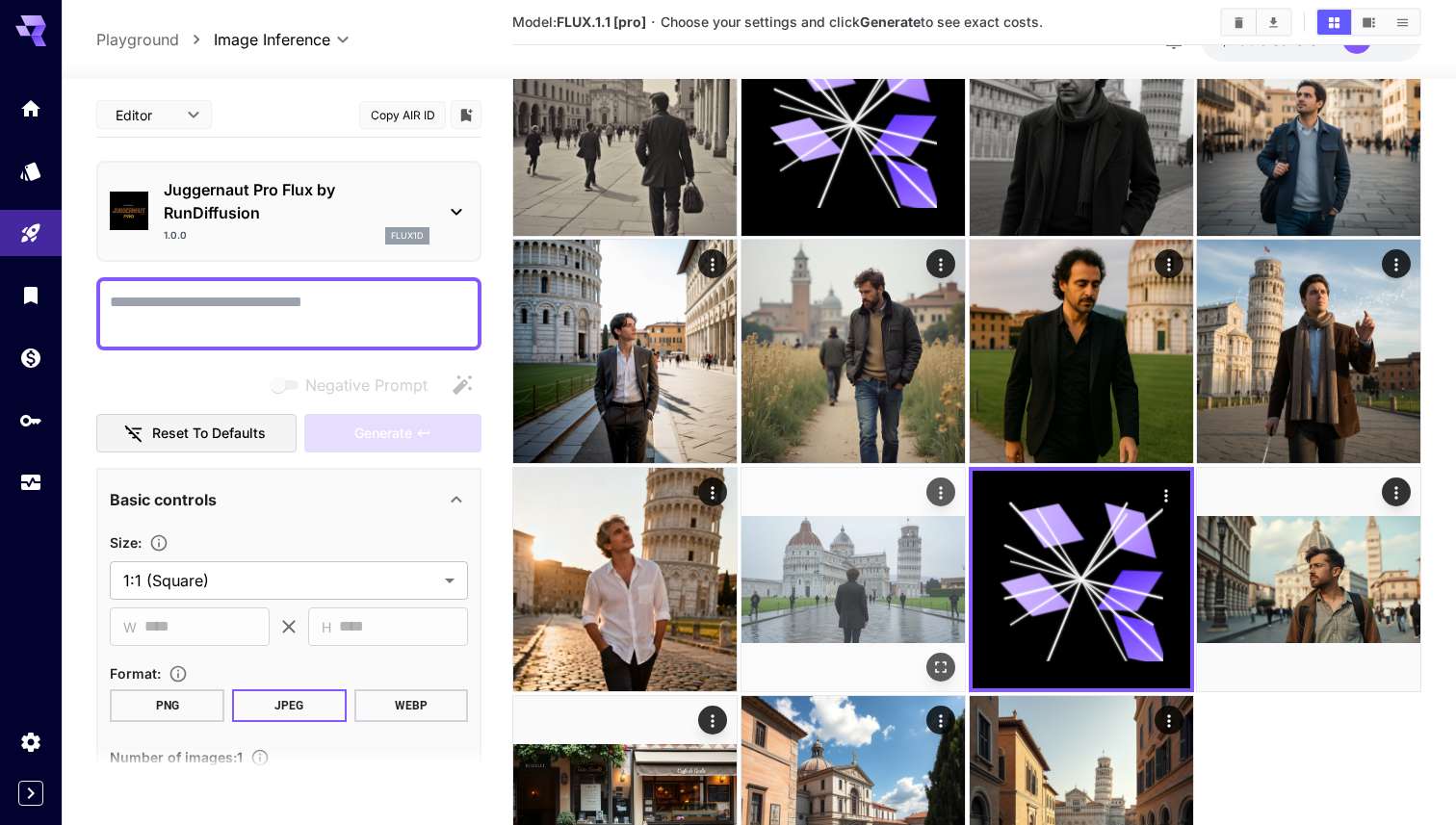
click at [897, 577] on img at bounding box center [852, 579] width 223 height 223
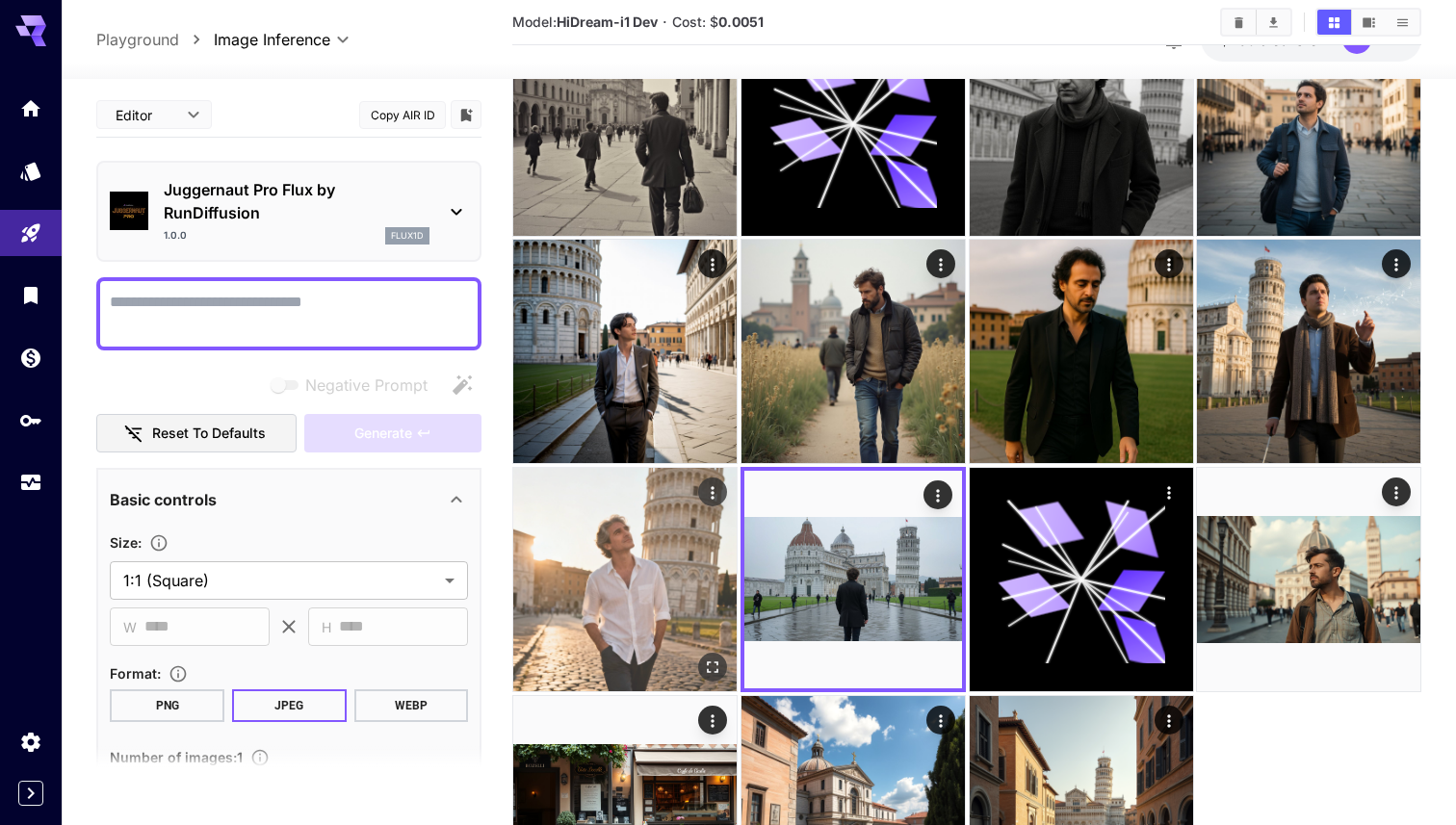
click at [659, 502] on img at bounding box center [624, 579] width 223 height 223
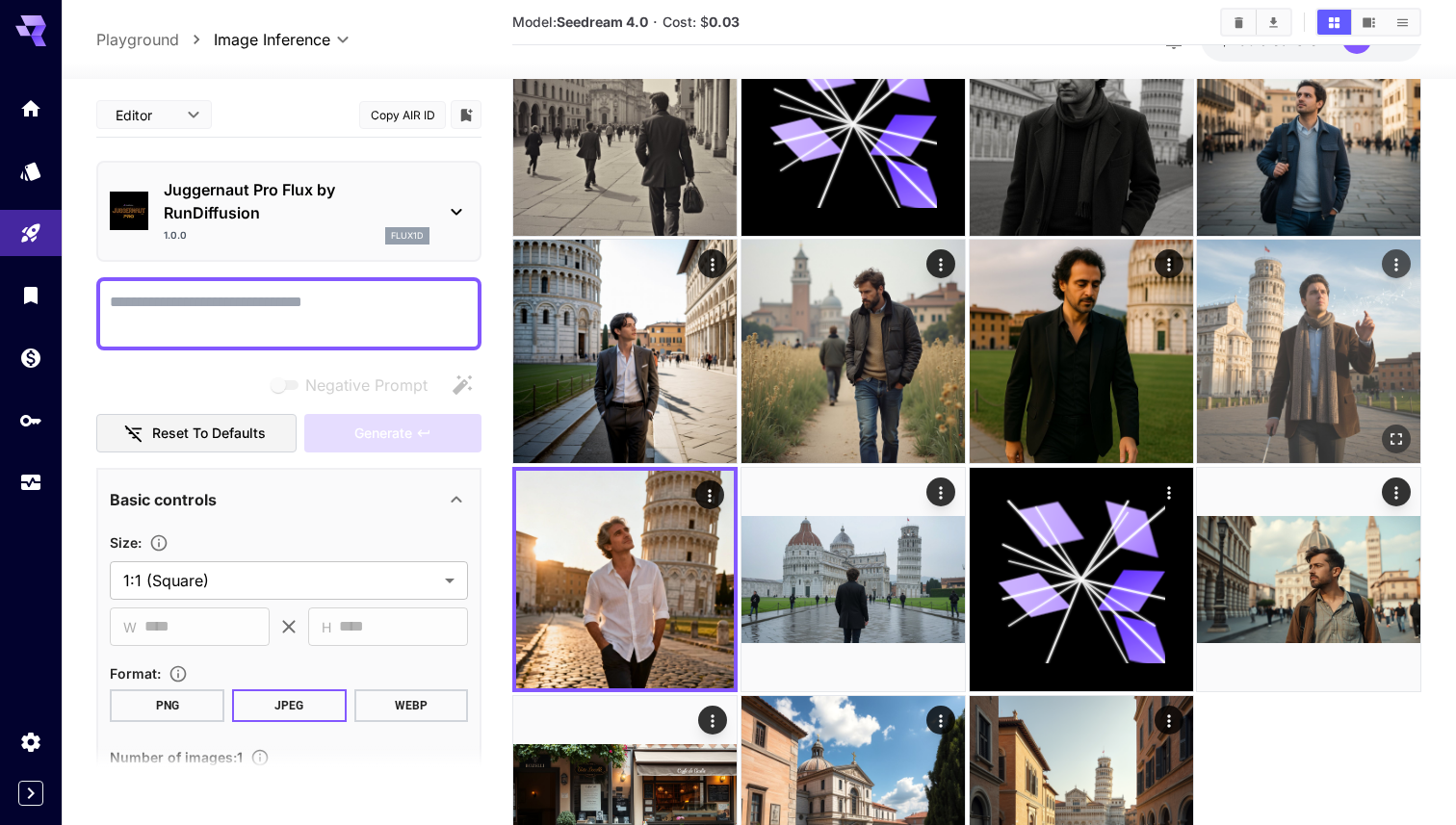
click at [972, 369] on img at bounding box center [1308, 351] width 223 height 223
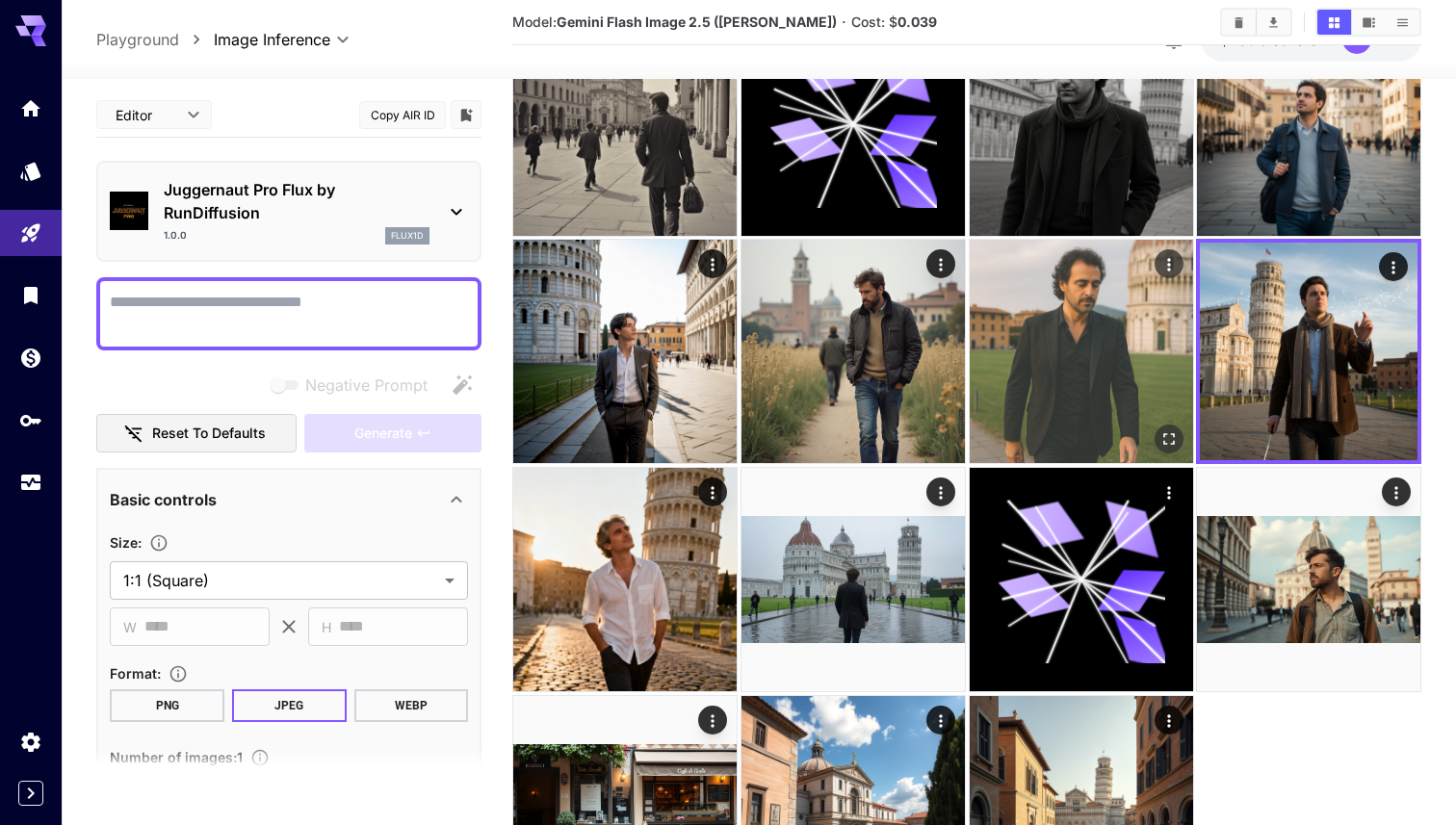
click at [972, 349] on img at bounding box center [1081, 351] width 223 height 223
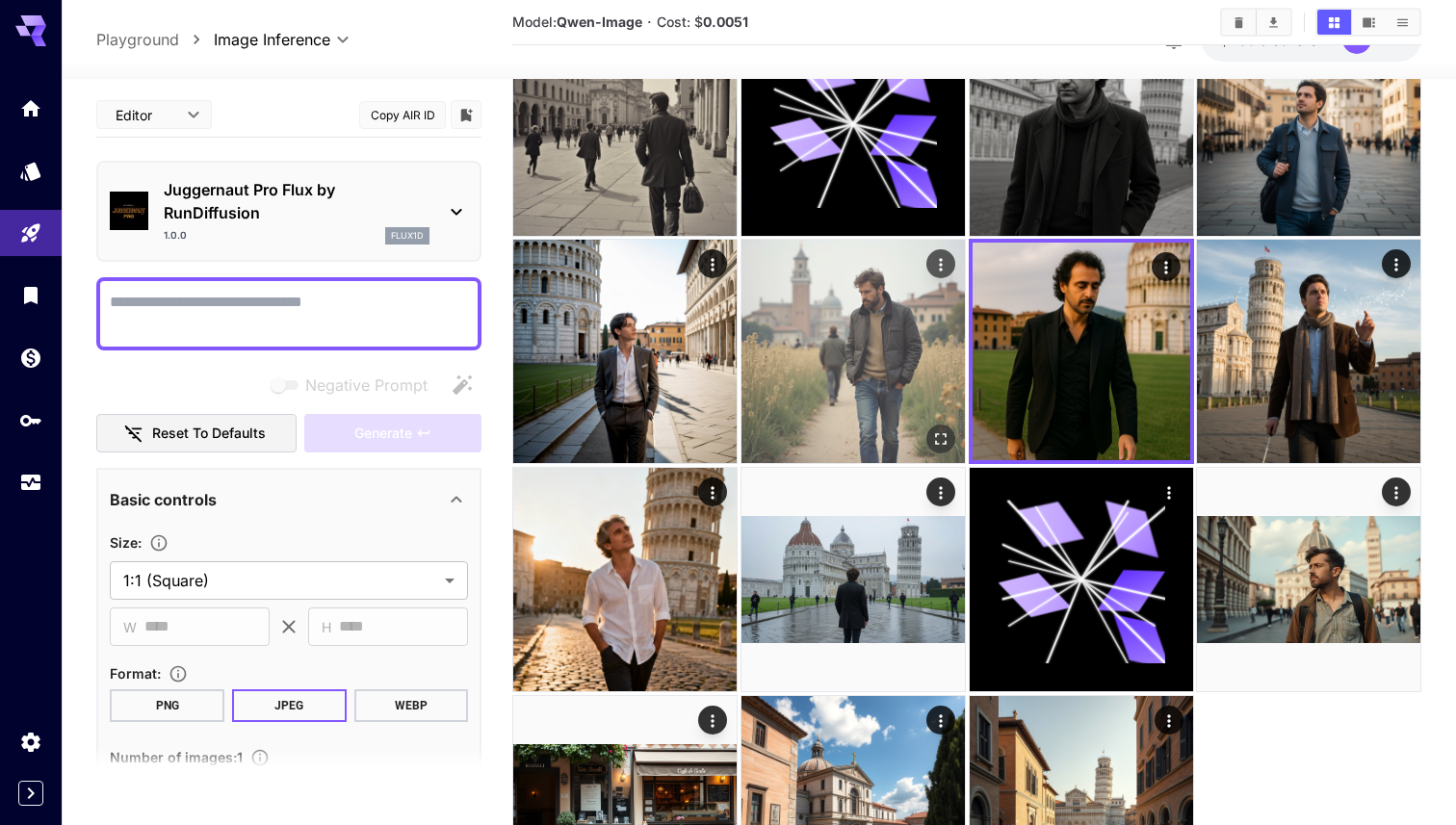
click at [863, 344] on img at bounding box center [852, 351] width 223 height 223
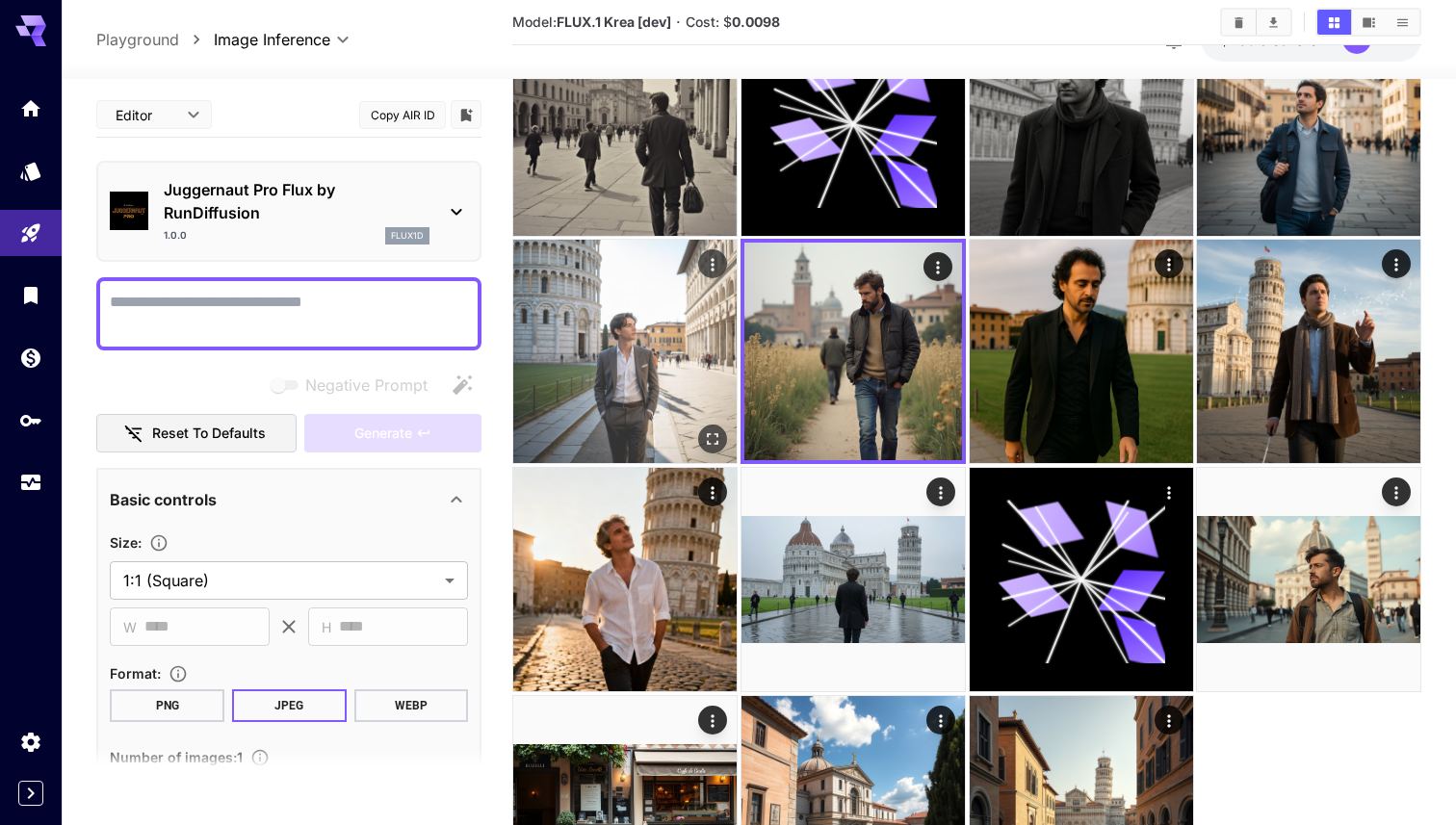
click at [669, 355] on img at bounding box center [624, 351] width 223 height 223
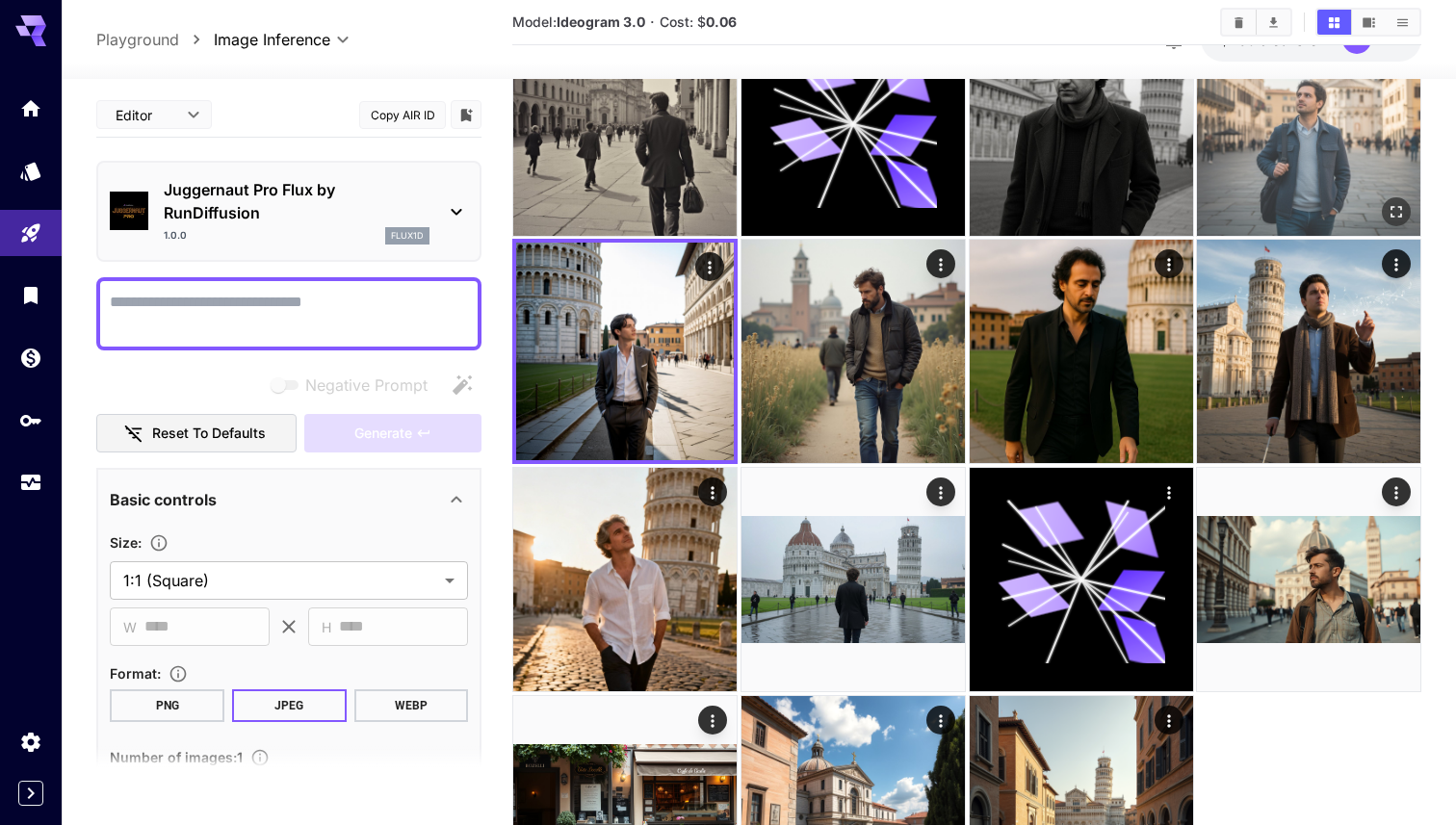
click at [972, 183] on img at bounding box center [1308, 124] width 223 height 223
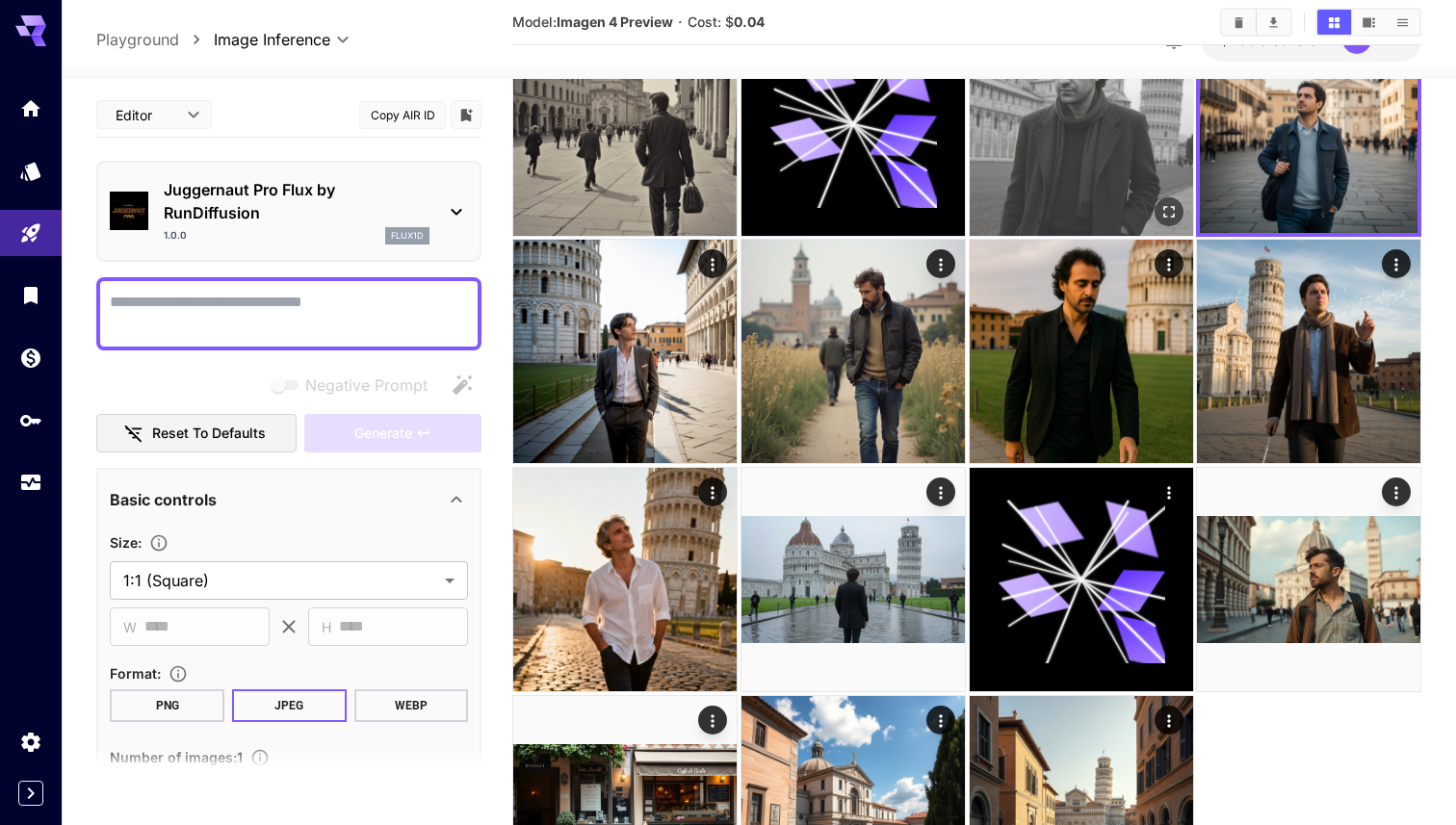
click at [972, 162] on img at bounding box center [1081, 124] width 223 height 223
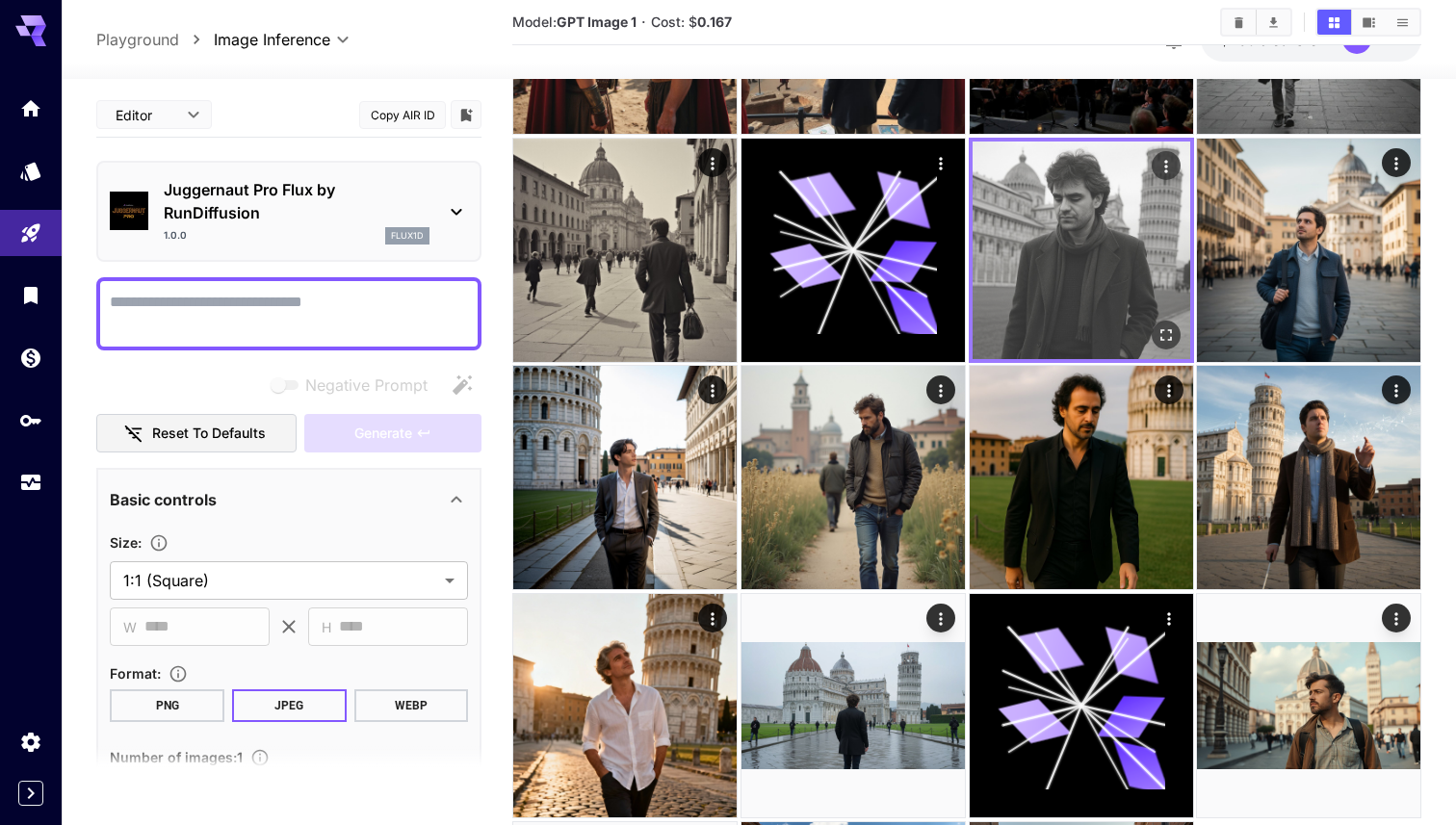
scroll to position [221, 0]
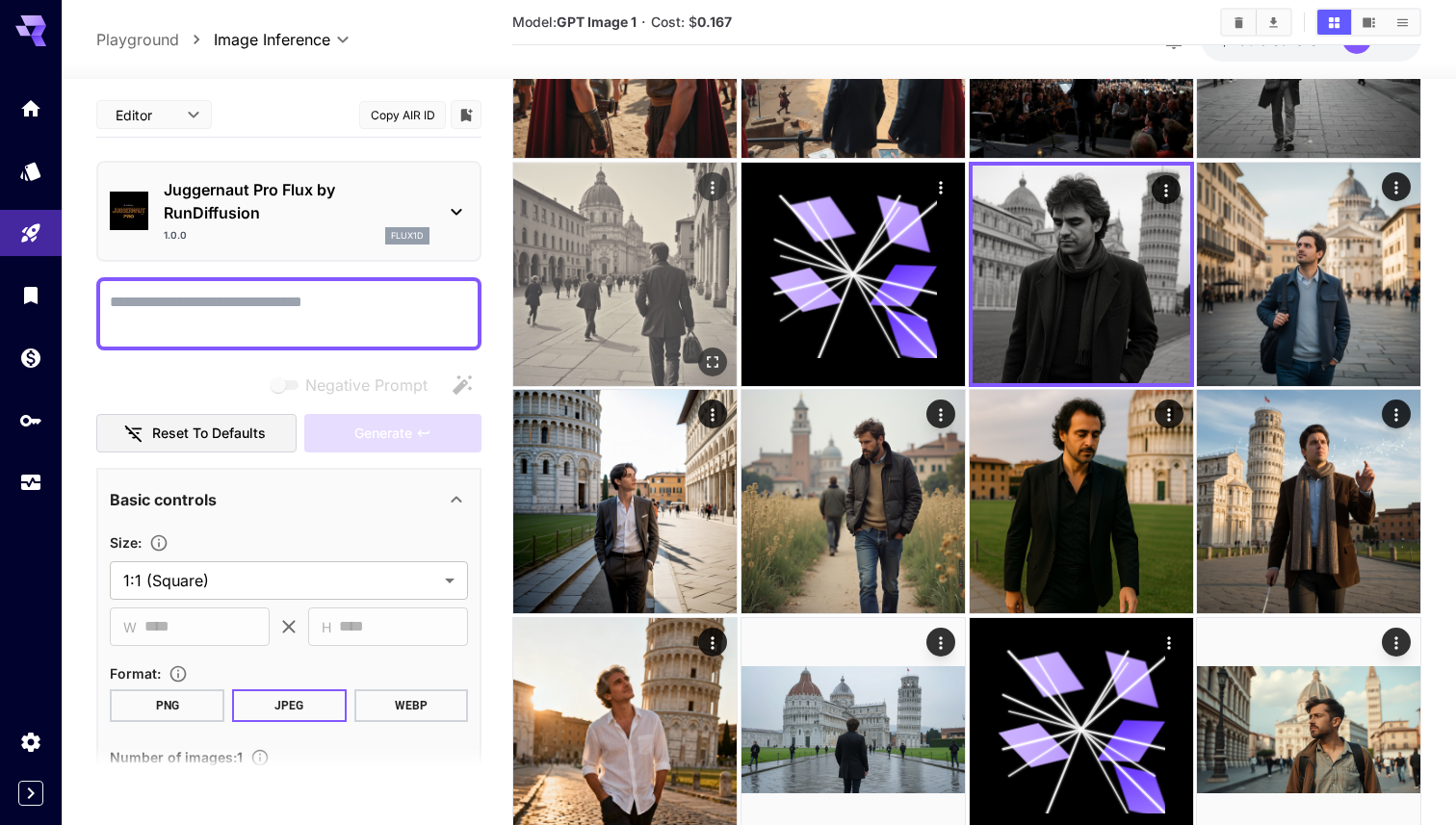
click at [610, 299] on img at bounding box center [624, 274] width 223 height 223
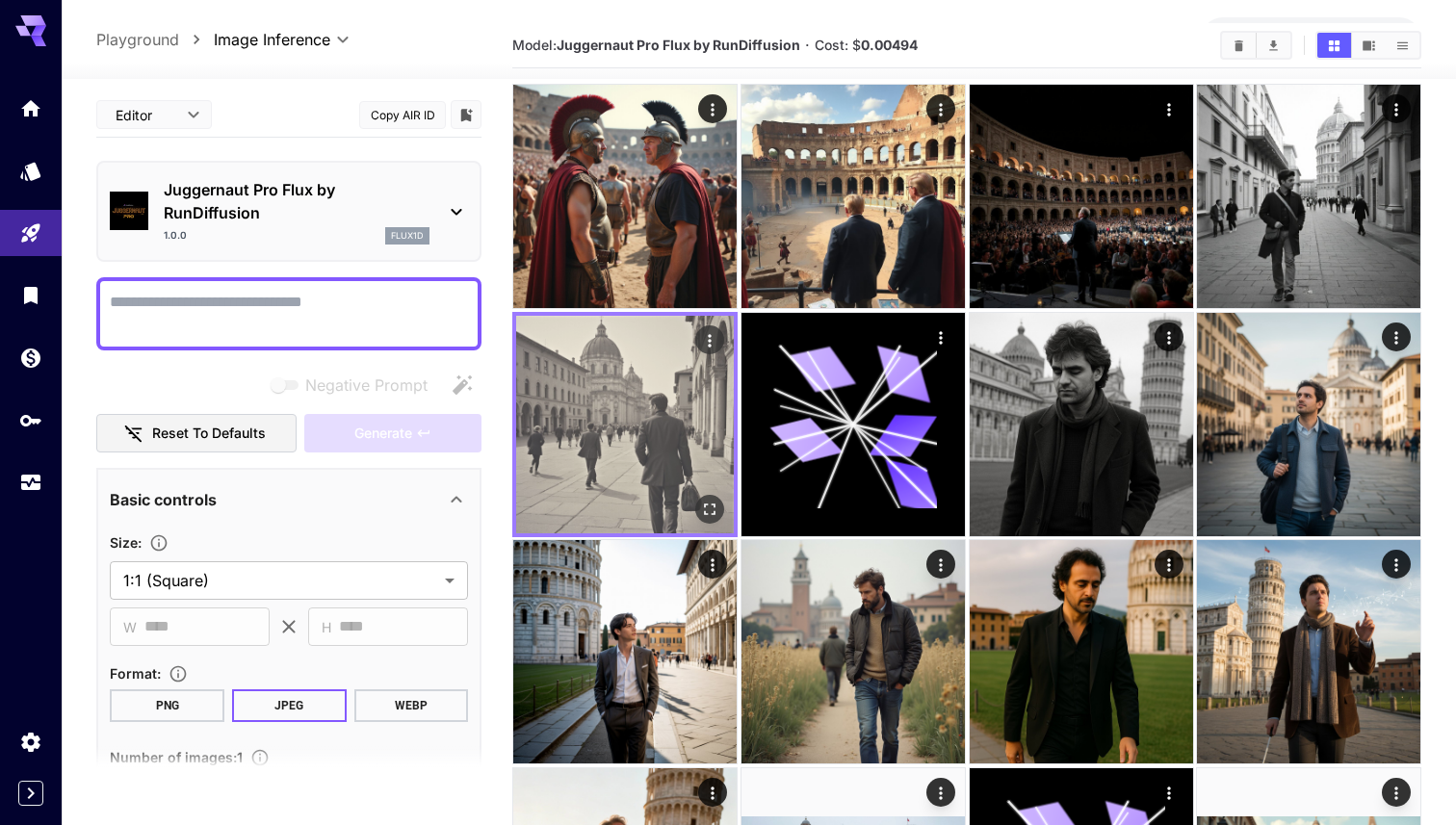
scroll to position [55, 0]
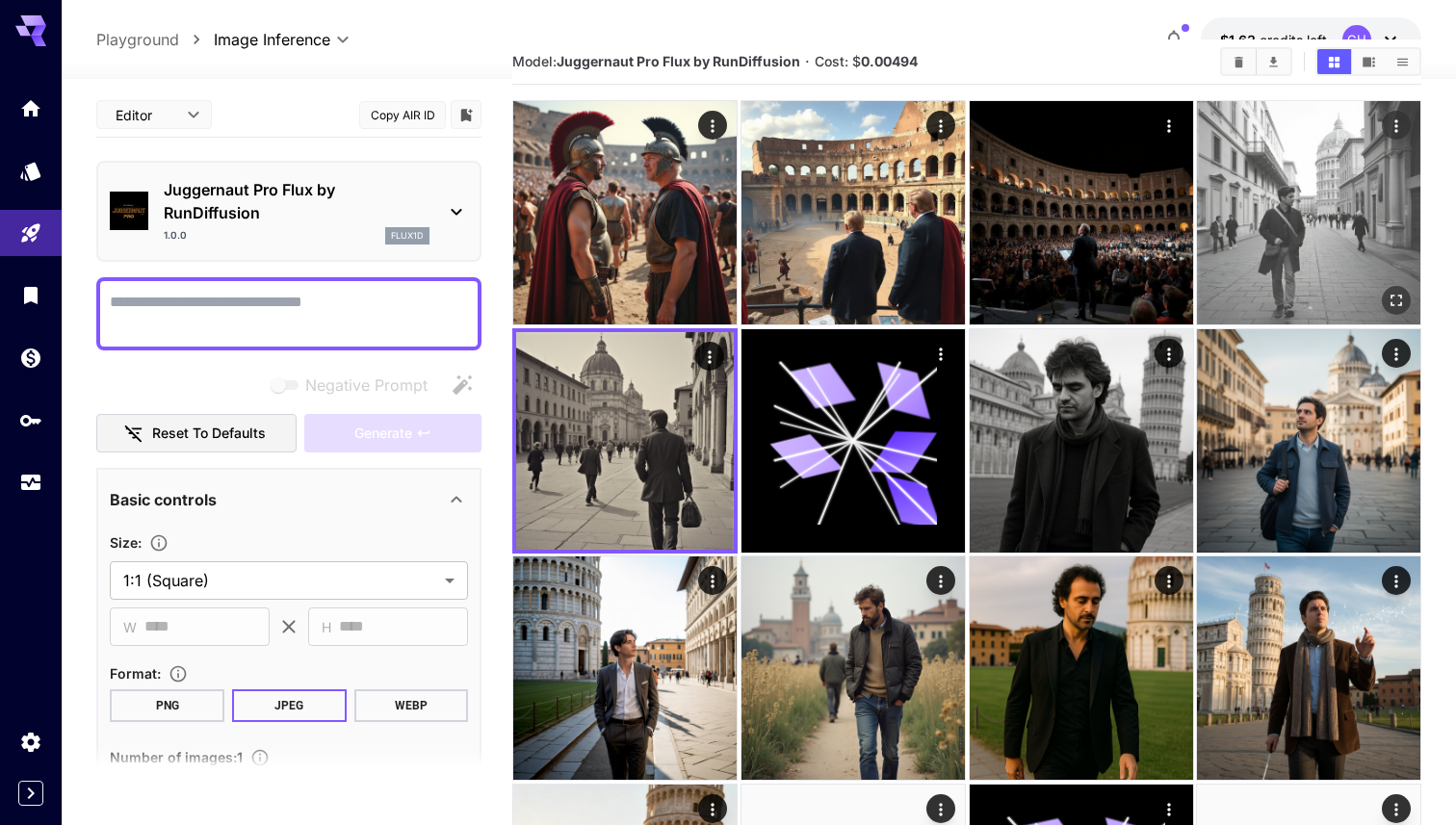
click at [972, 222] on img at bounding box center [1308, 213] width 223 height 223
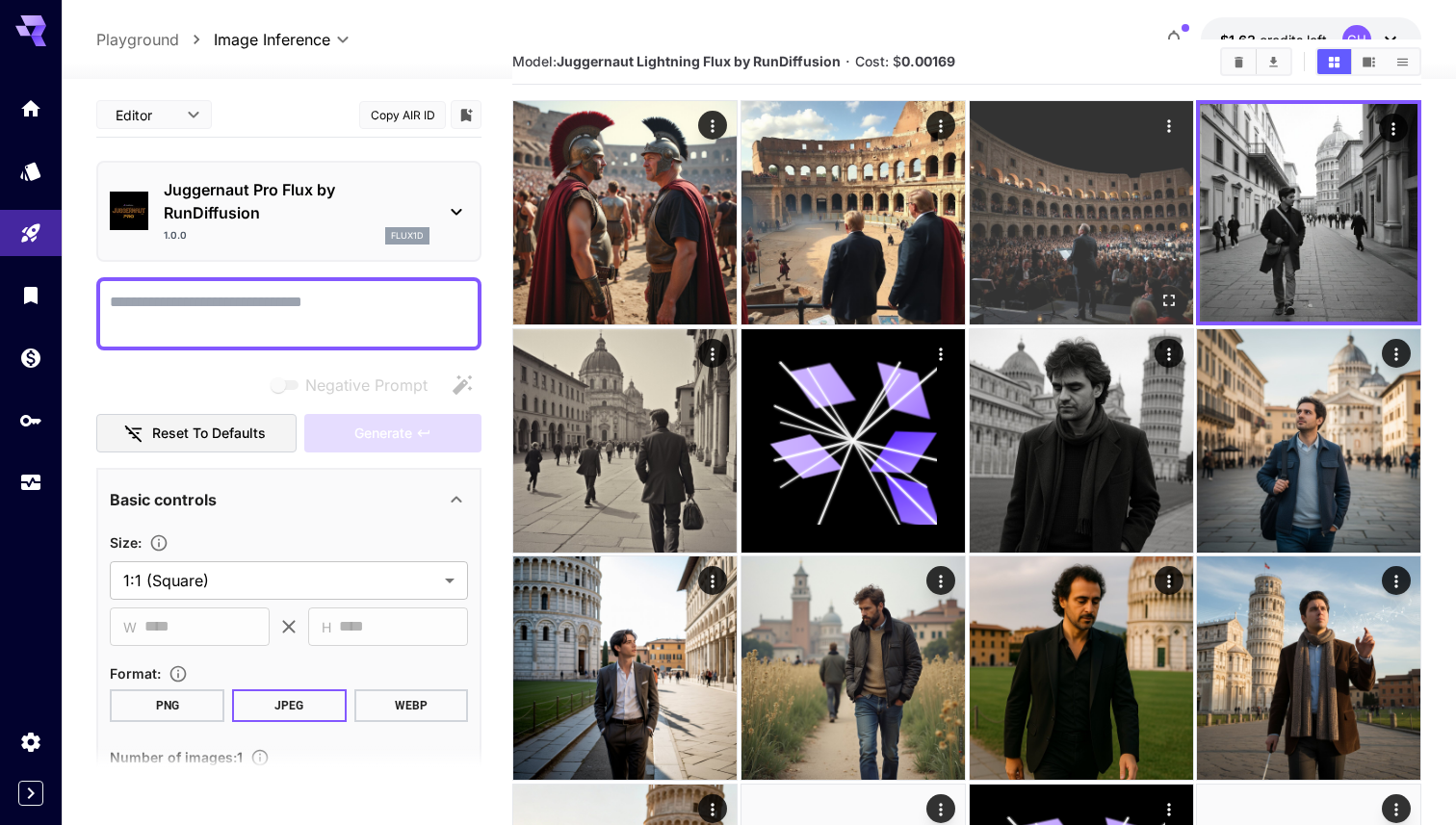
click at [972, 214] on img at bounding box center [1081, 213] width 223 height 223
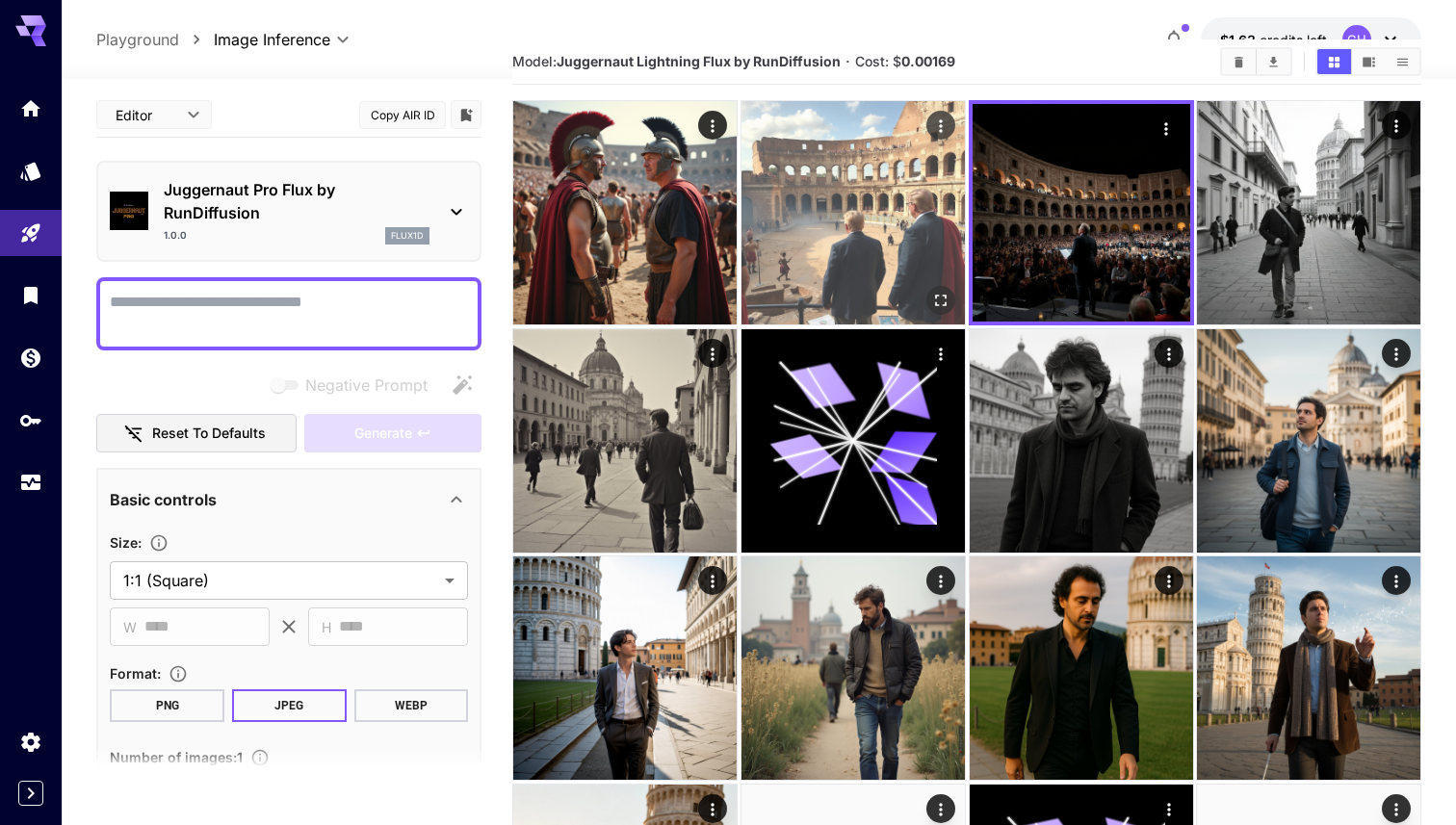
click at [870, 189] on img at bounding box center [852, 213] width 223 height 223
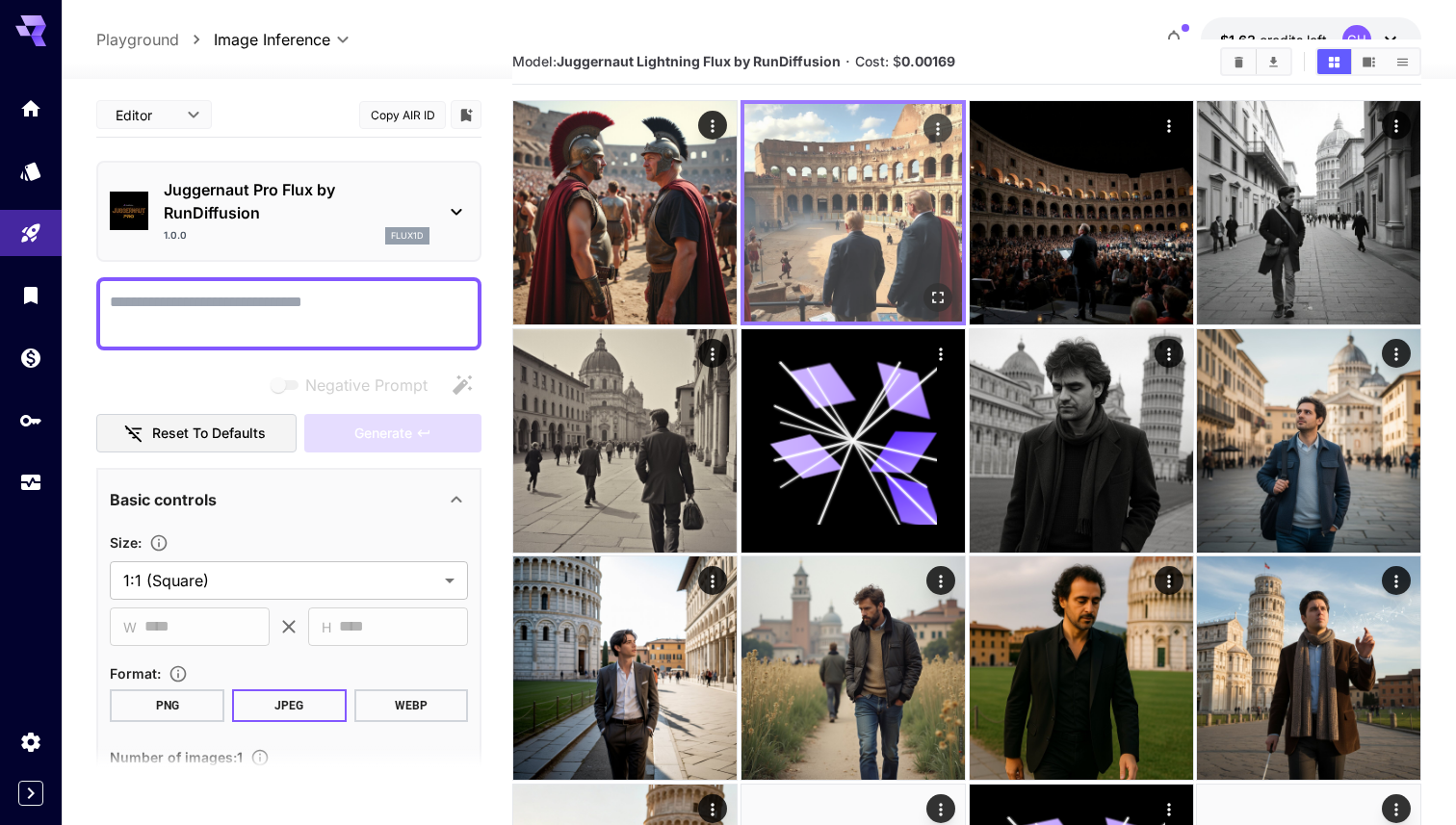
scroll to position [0, 0]
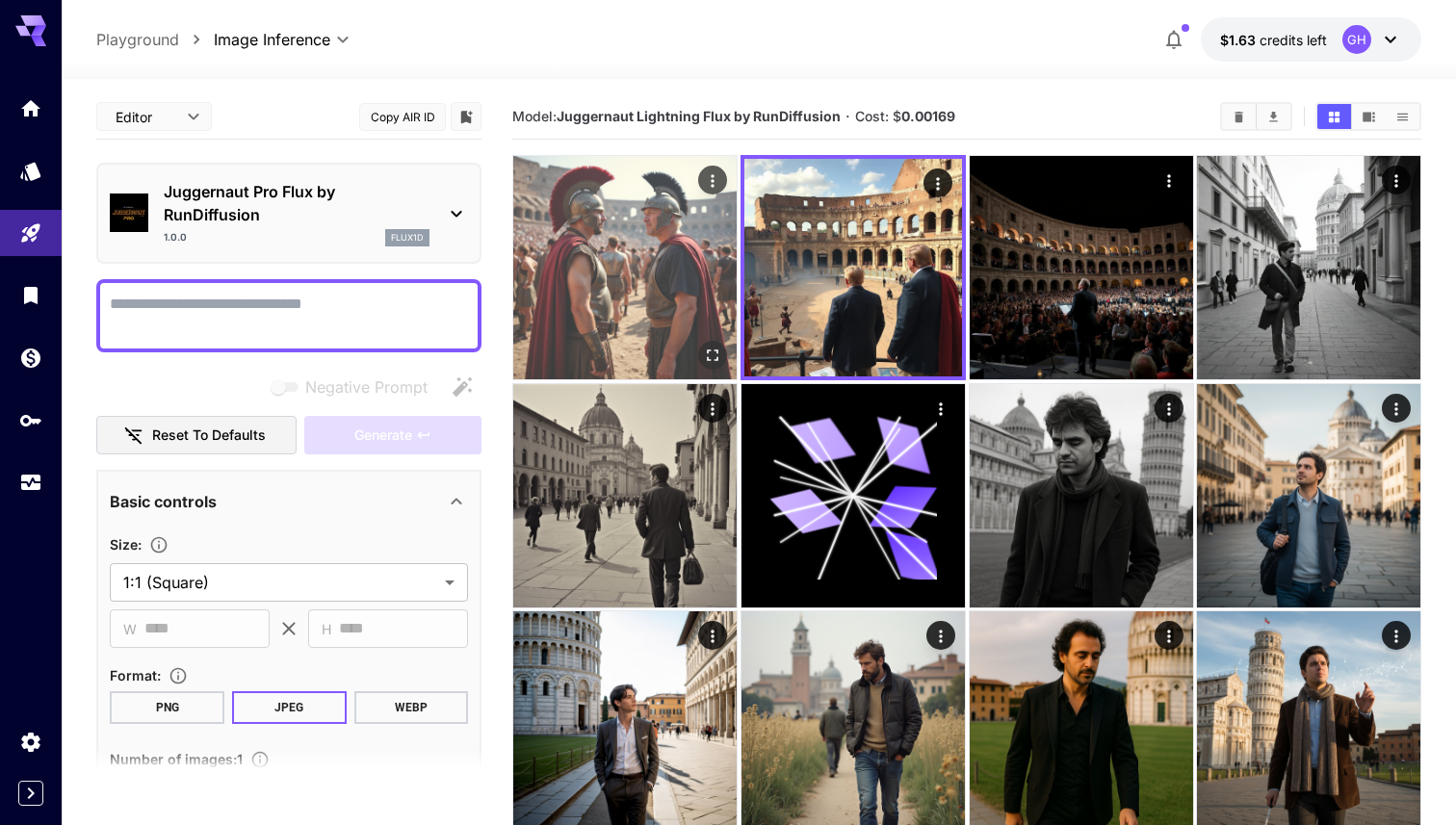
click at [607, 264] on img at bounding box center [624, 267] width 223 height 223
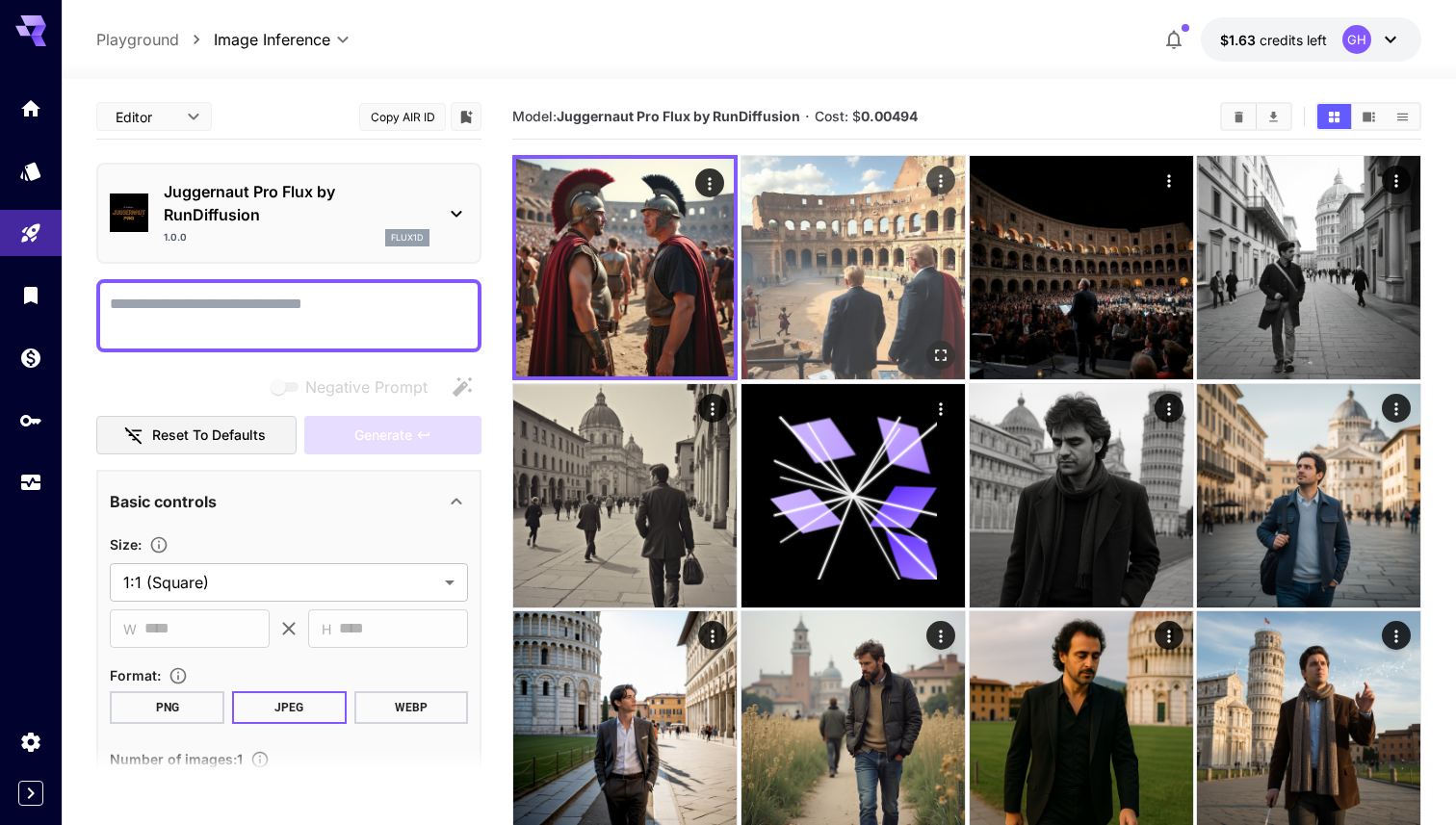
click at [867, 241] on img at bounding box center [852, 267] width 223 height 223
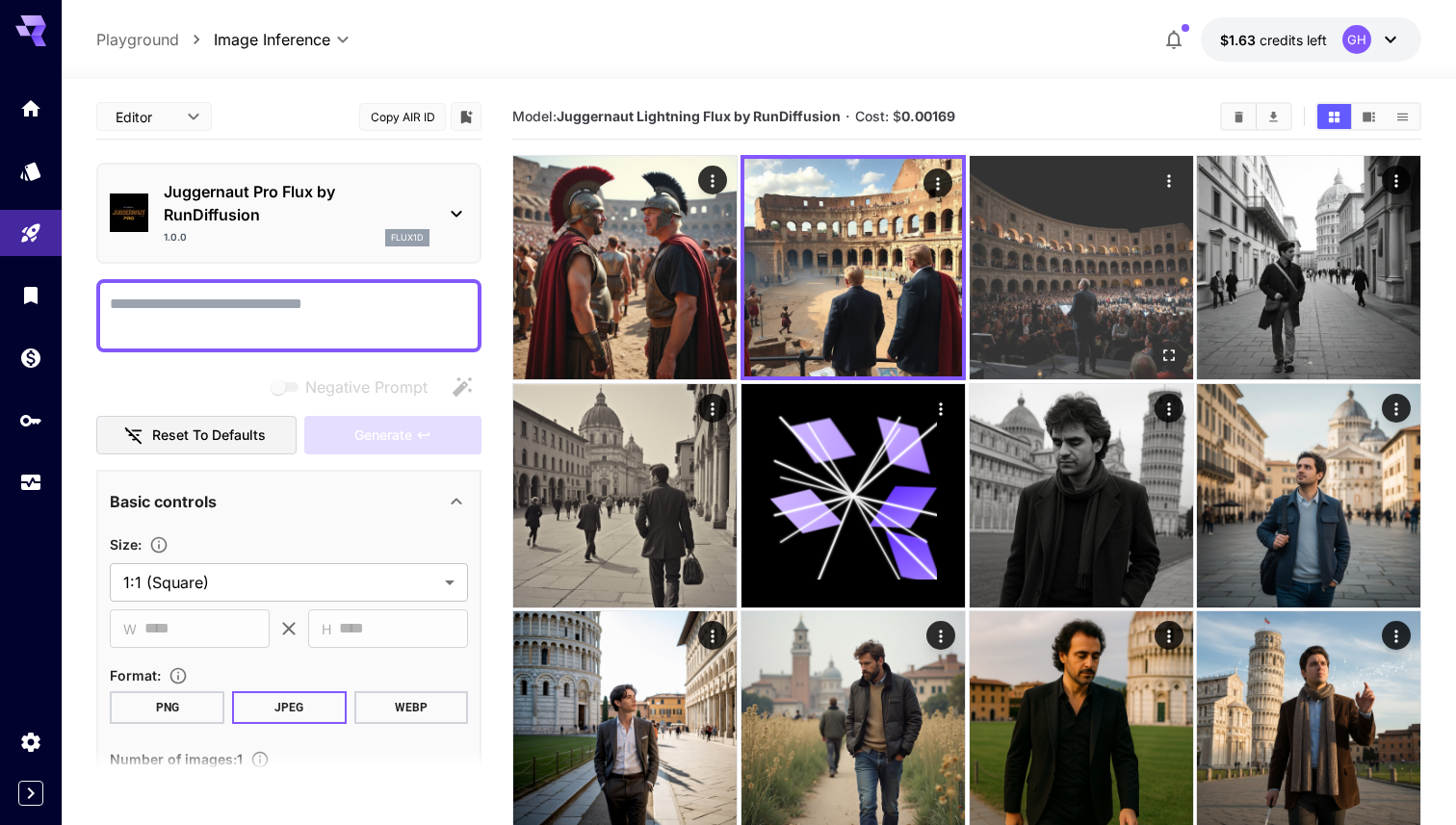
click at [972, 213] on img at bounding box center [1081, 267] width 223 height 223
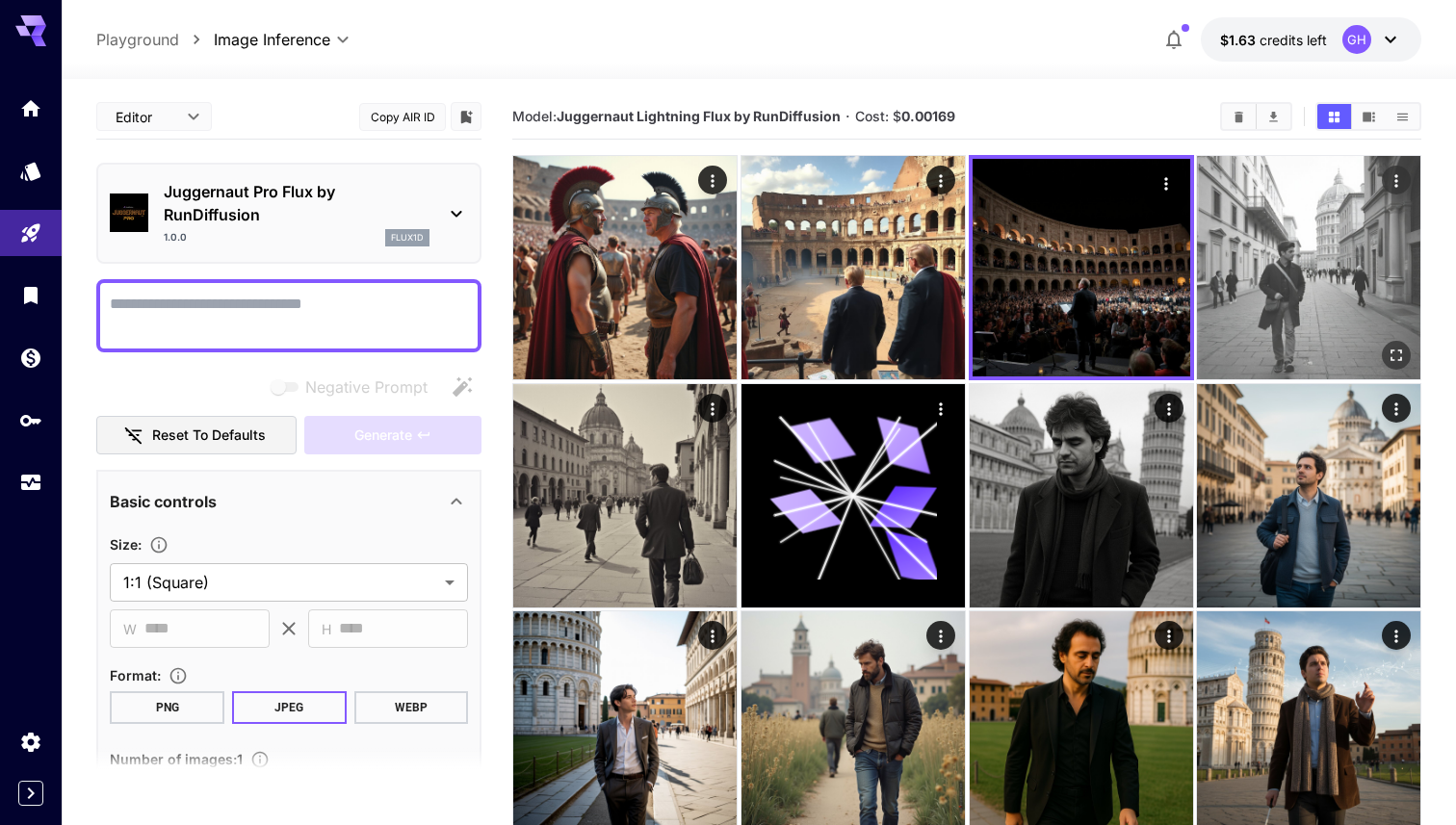
click at [972, 240] on img at bounding box center [1308, 267] width 223 height 223
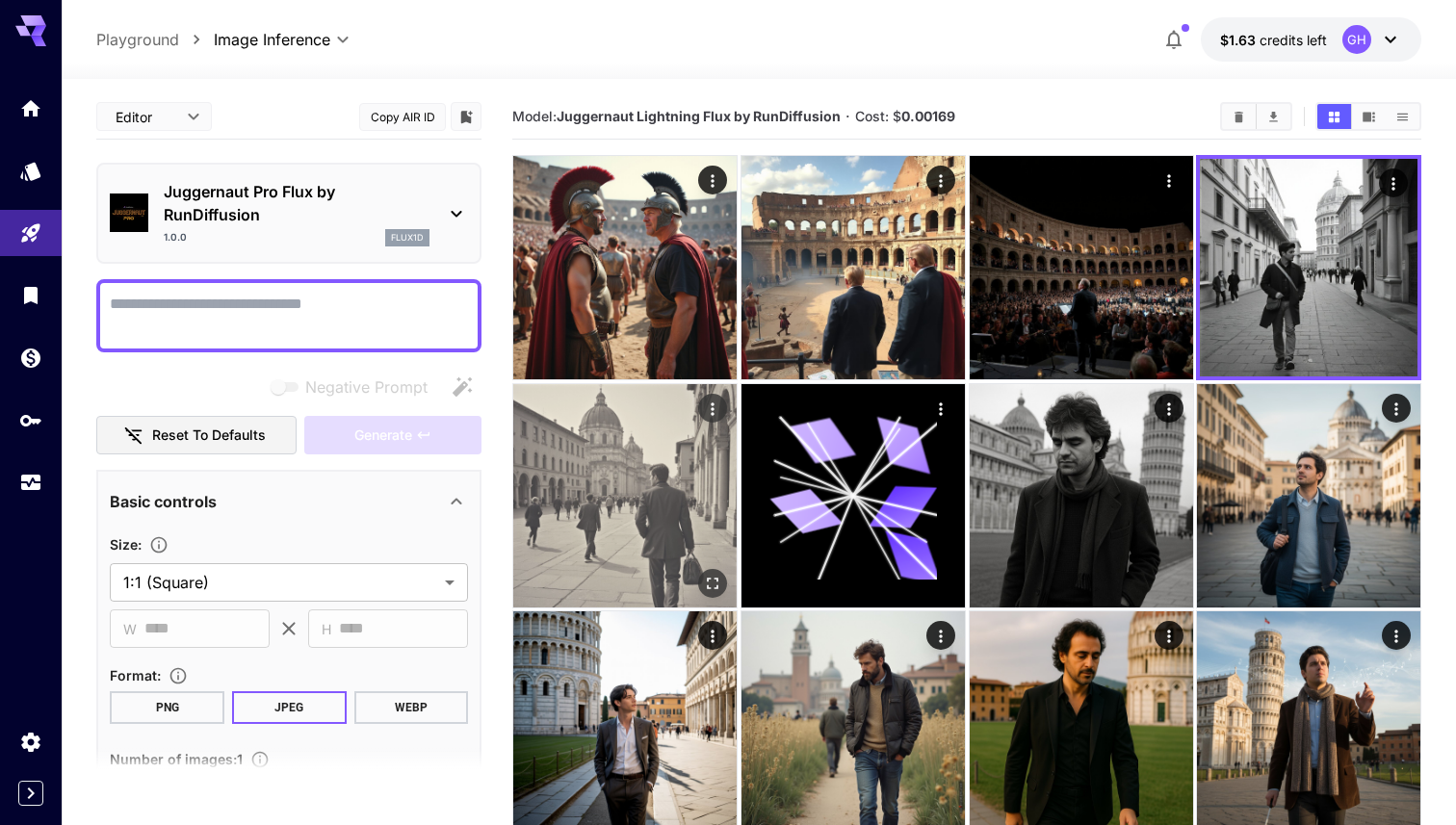
click at [689, 470] on img at bounding box center [624, 495] width 223 height 223
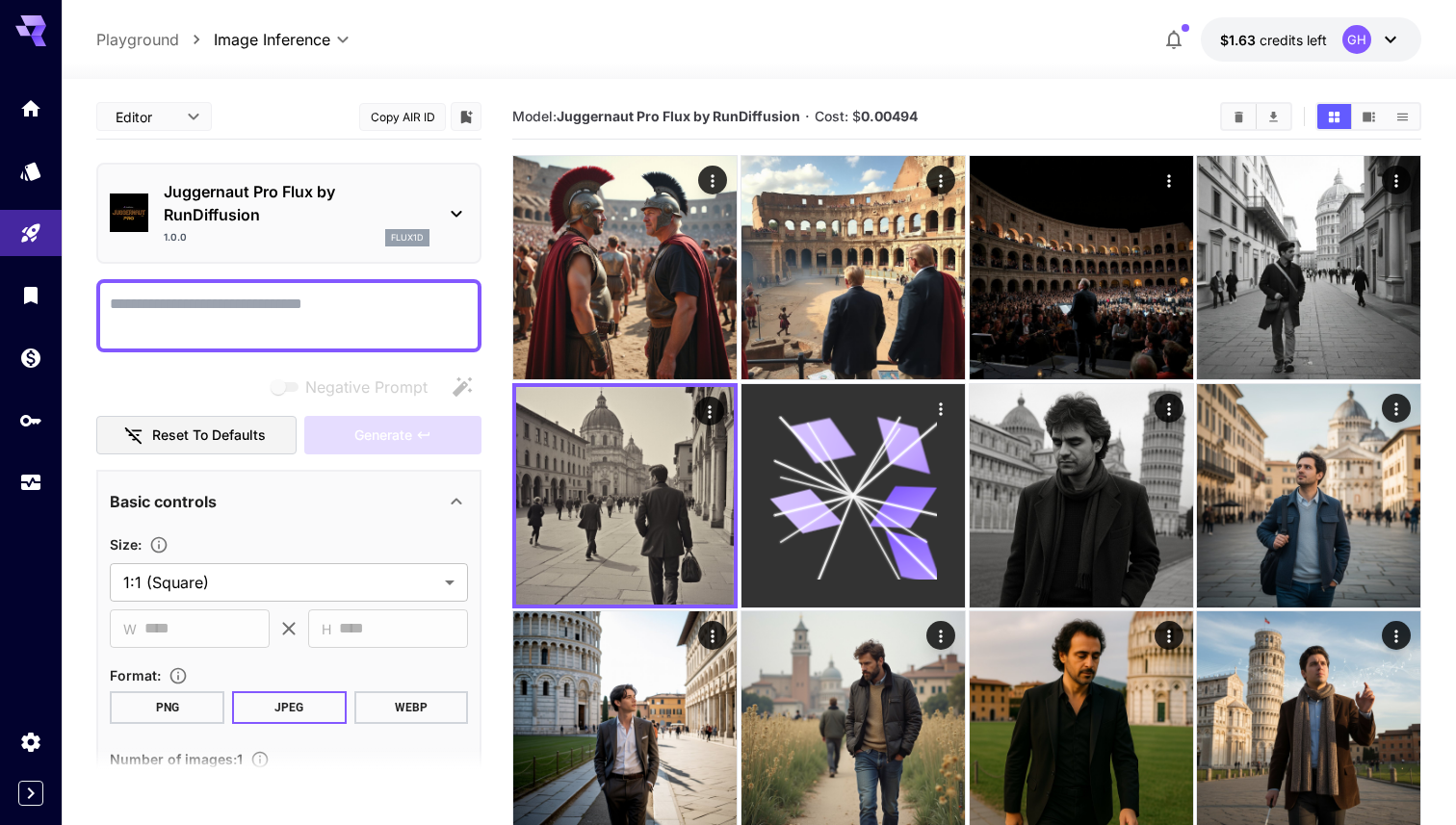
click at [886, 476] on icon at bounding box center [853, 496] width 168 height 168
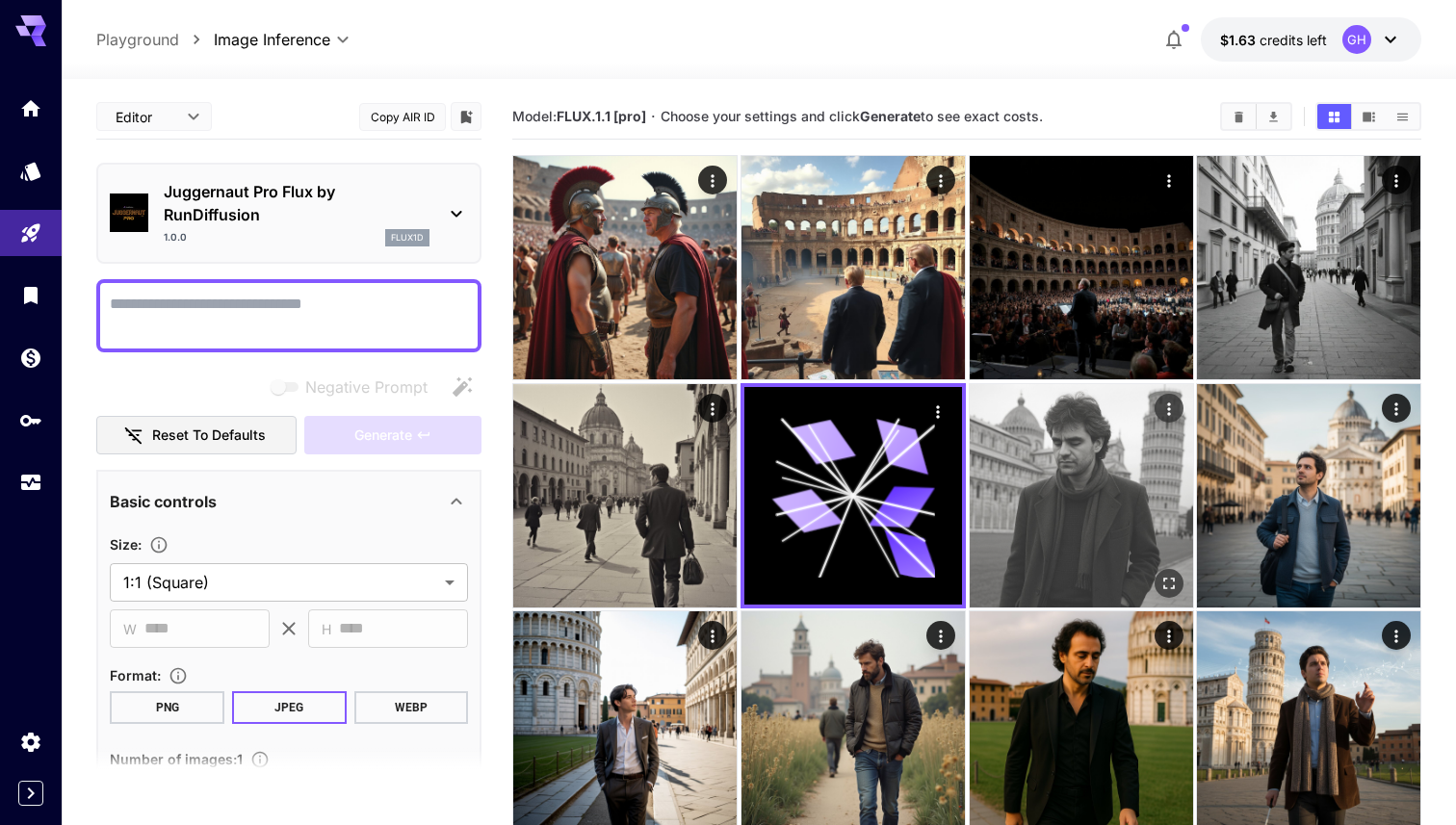
click at [972, 468] on img at bounding box center [1081, 495] width 223 height 223
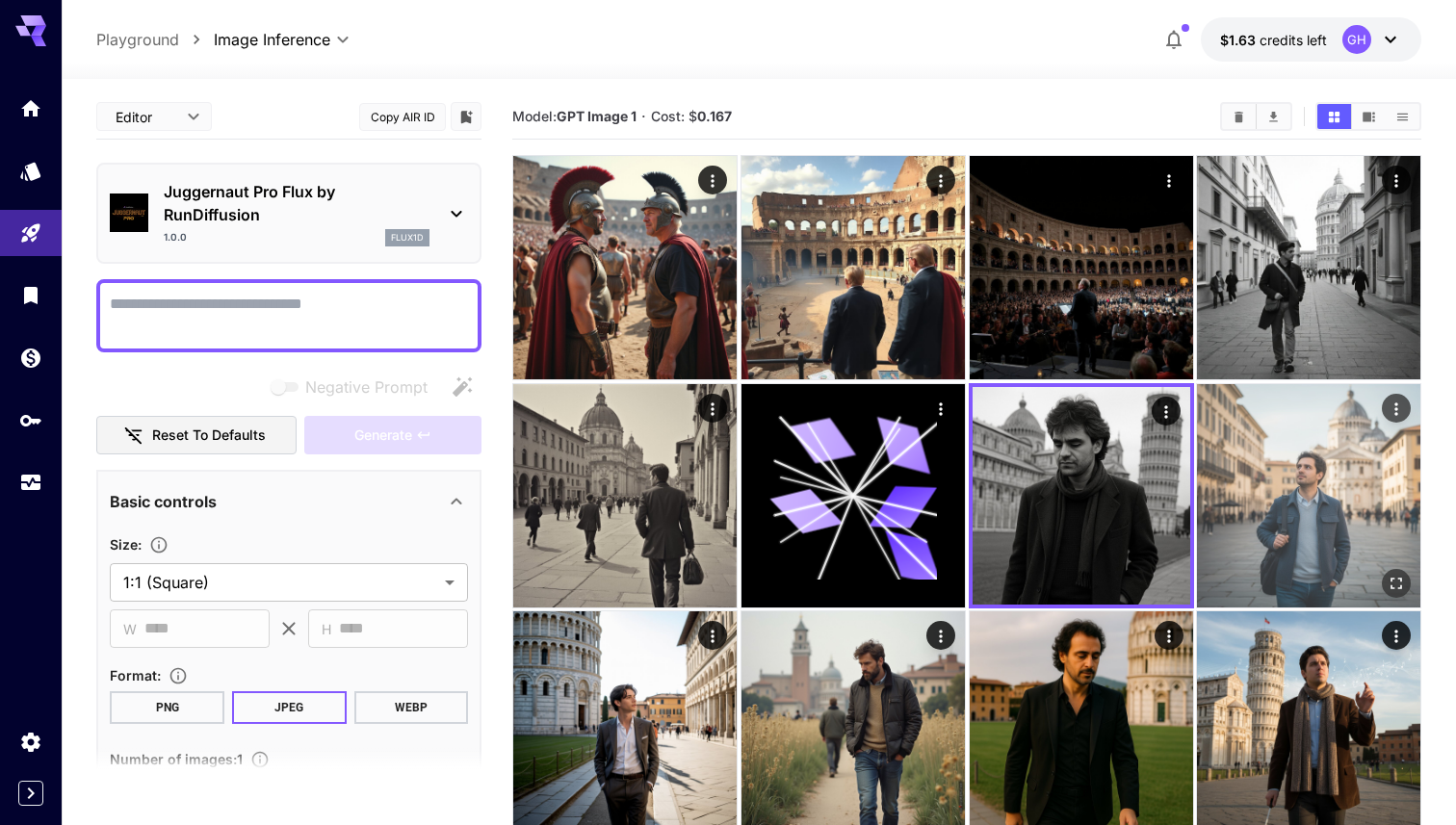
click at [972, 468] on img at bounding box center [1308, 495] width 223 height 223
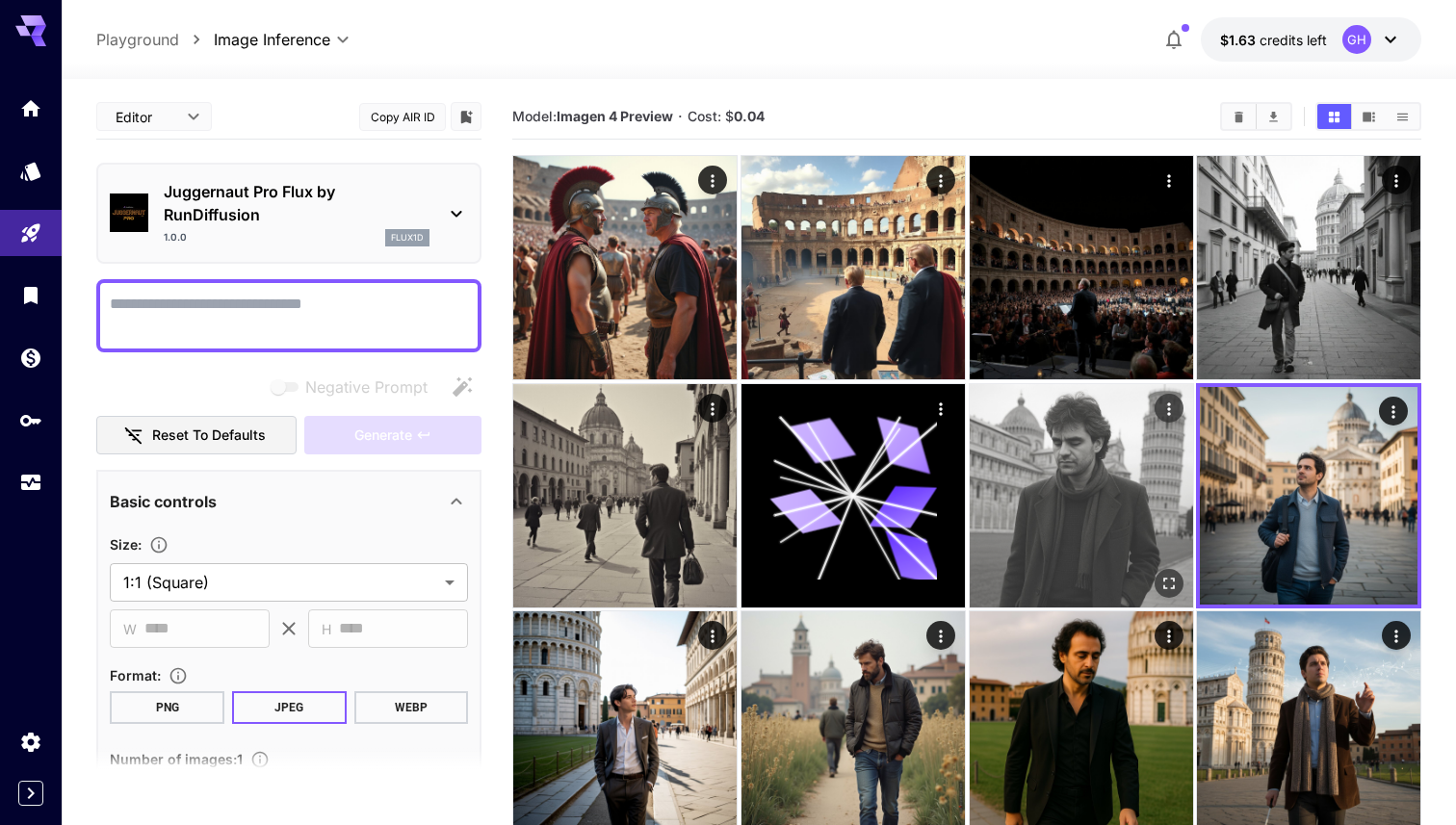
click at [972, 469] on img at bounding box center [1081, 495] width 223 height 223
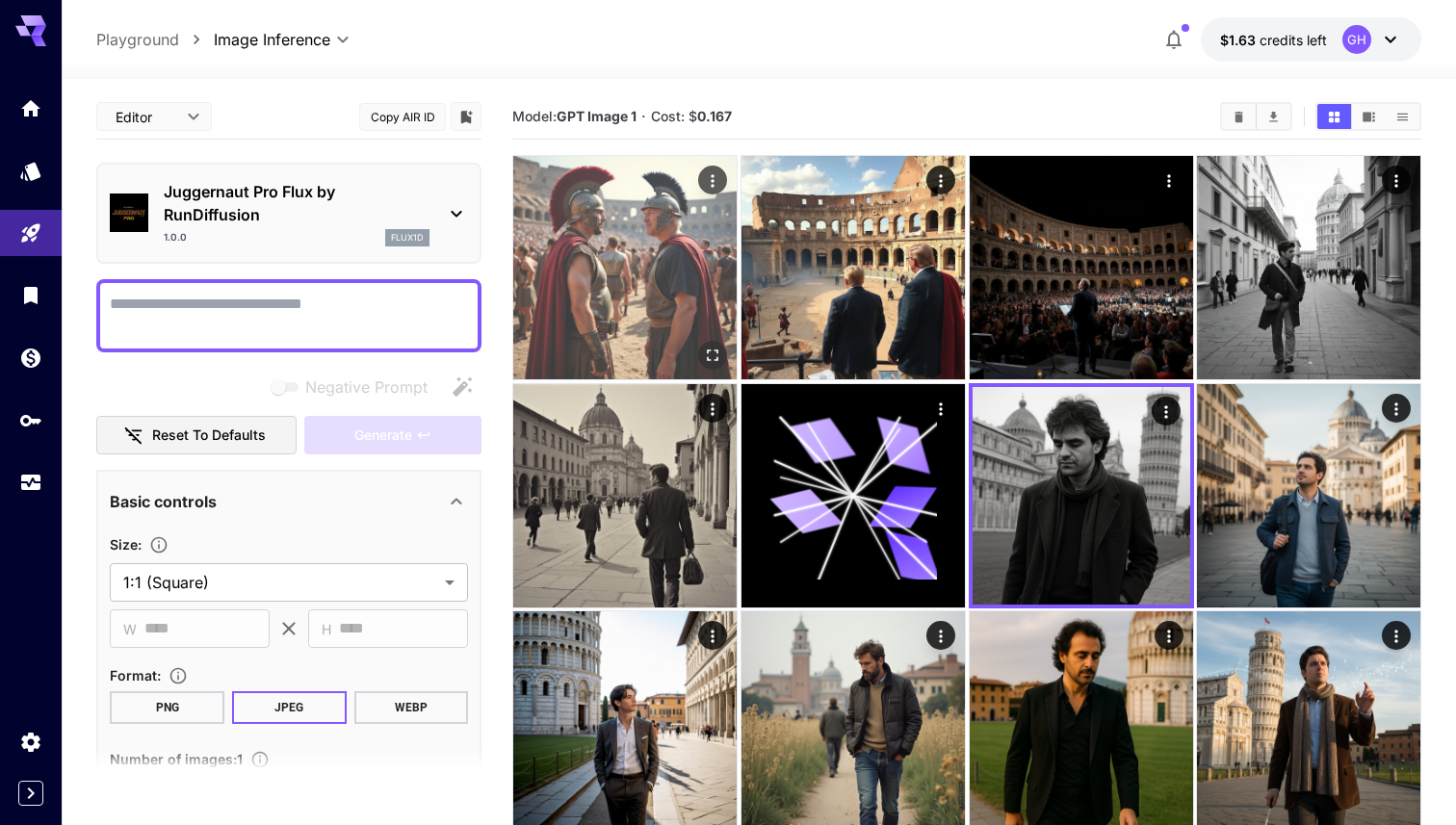
click at [635, 278] on img at bounding box center [624, 267] width 223 height 223
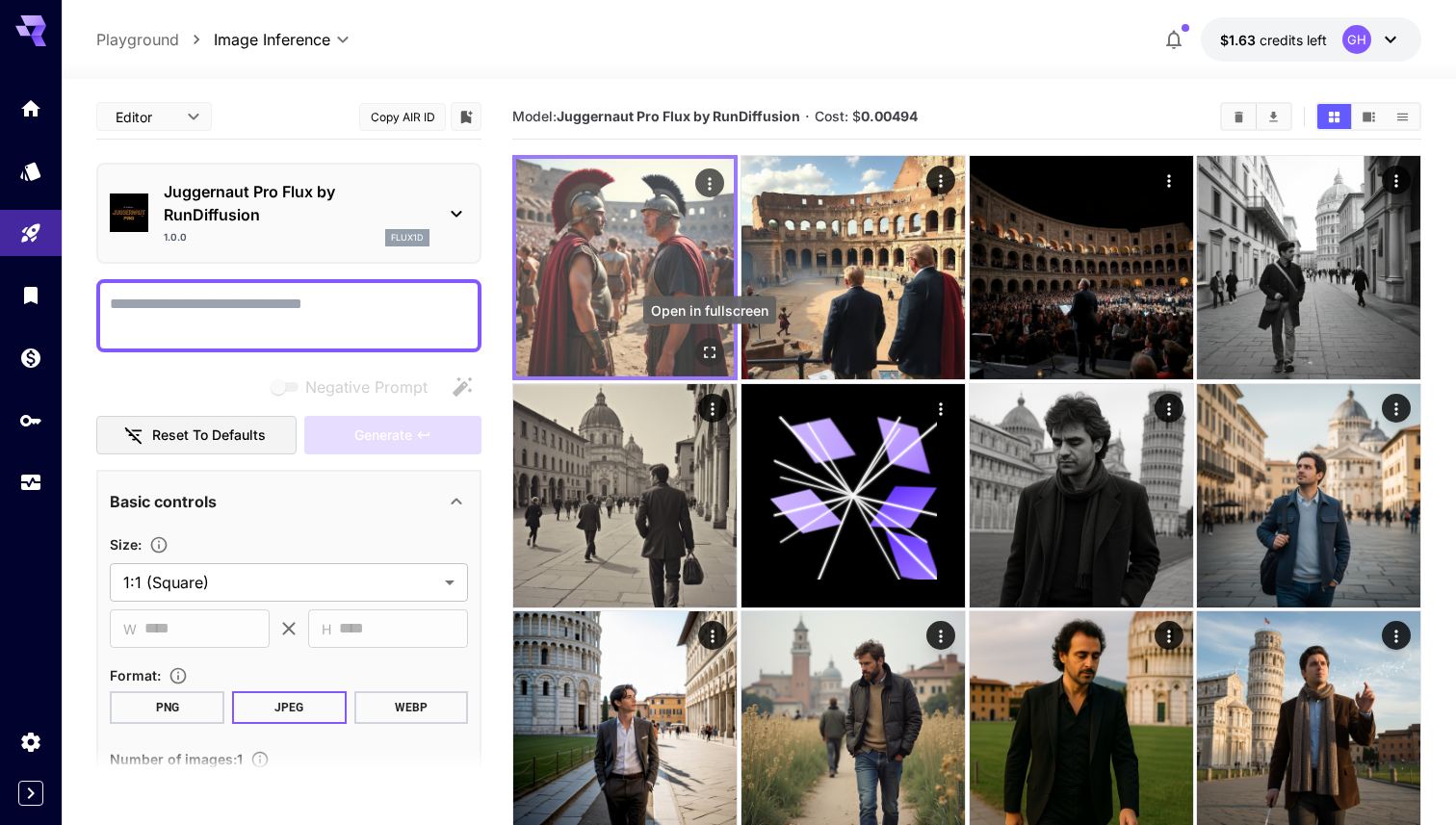
click at [708, 352] on icon "Open in fullscreen" at bounding box center [710, 353] width 20 height 20
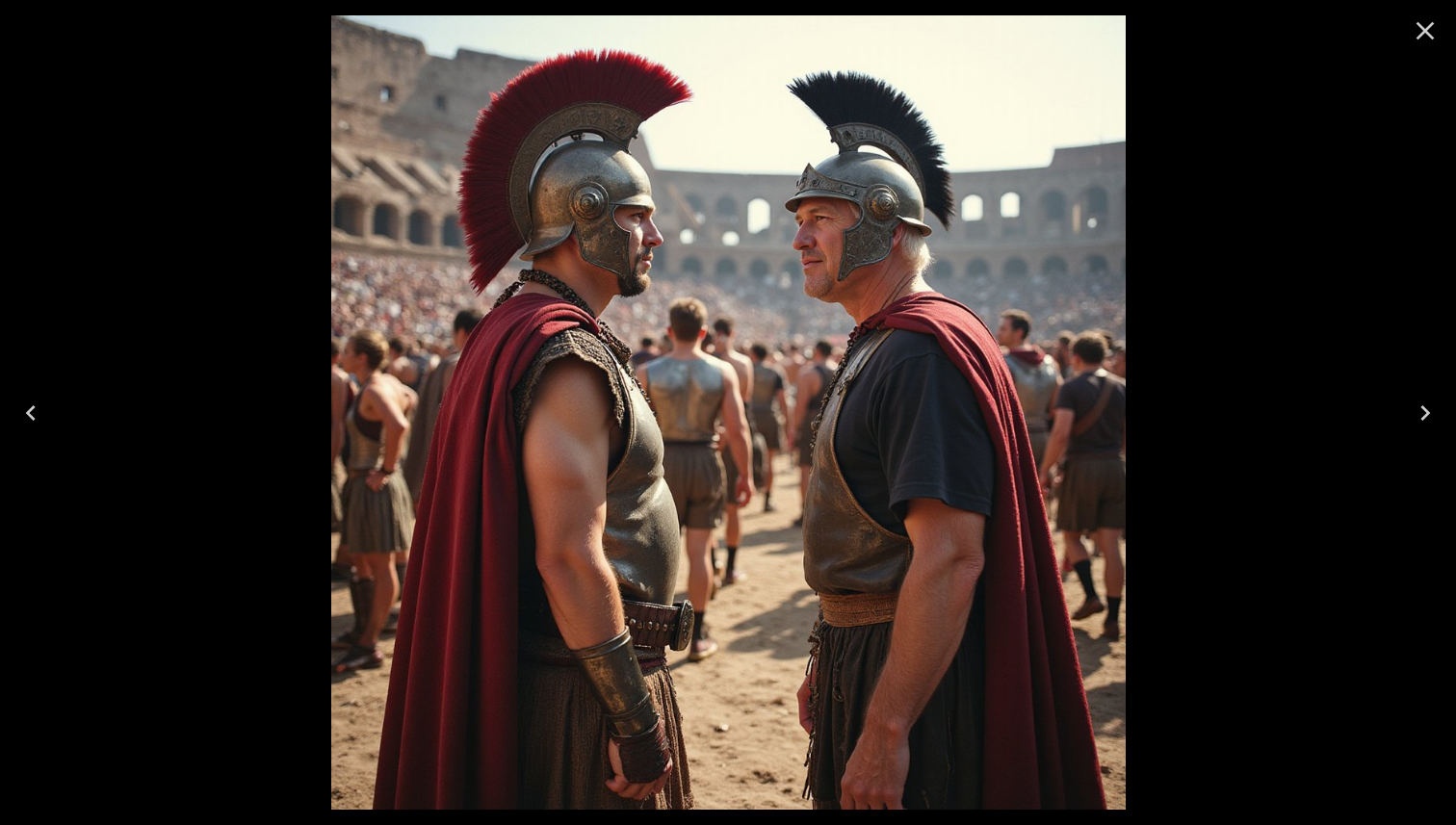
click at [972, 32] on icon "Close" at bounding box center [1426, 31] width 19 height 19
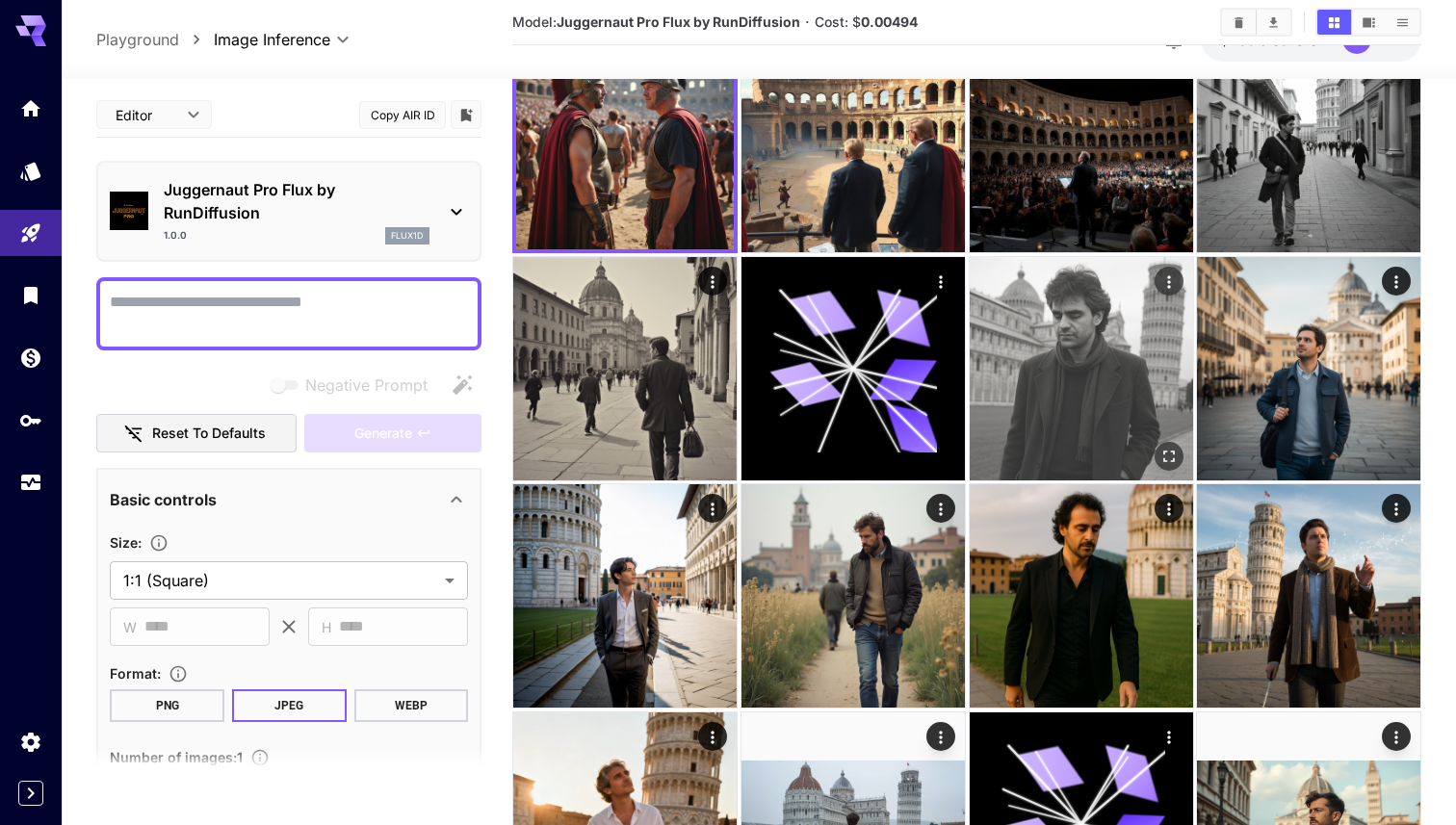
scroll to position [524, 0]
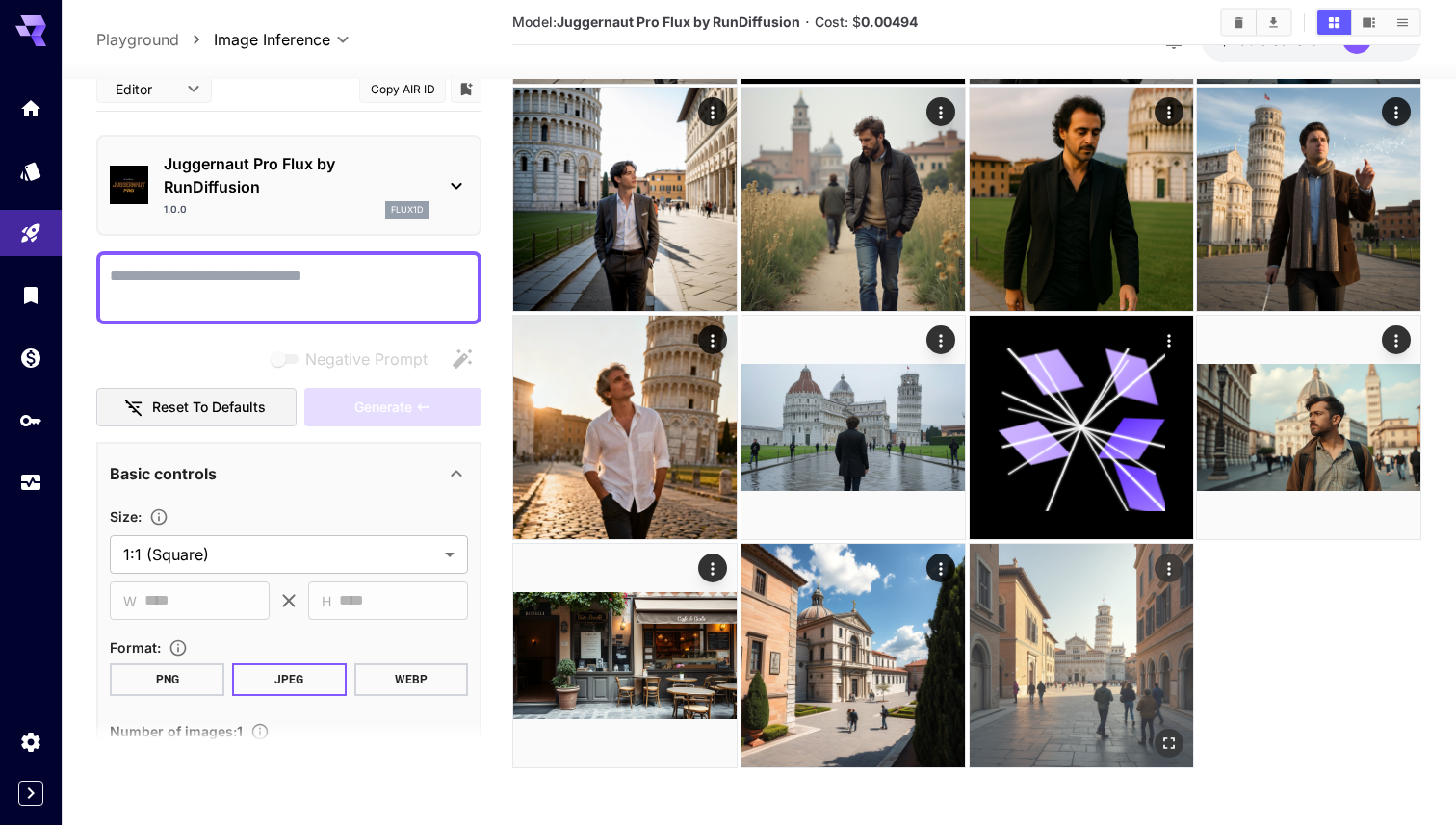
click at [972, 662] on img at bounding box center [1081, 655] width 223 height 223
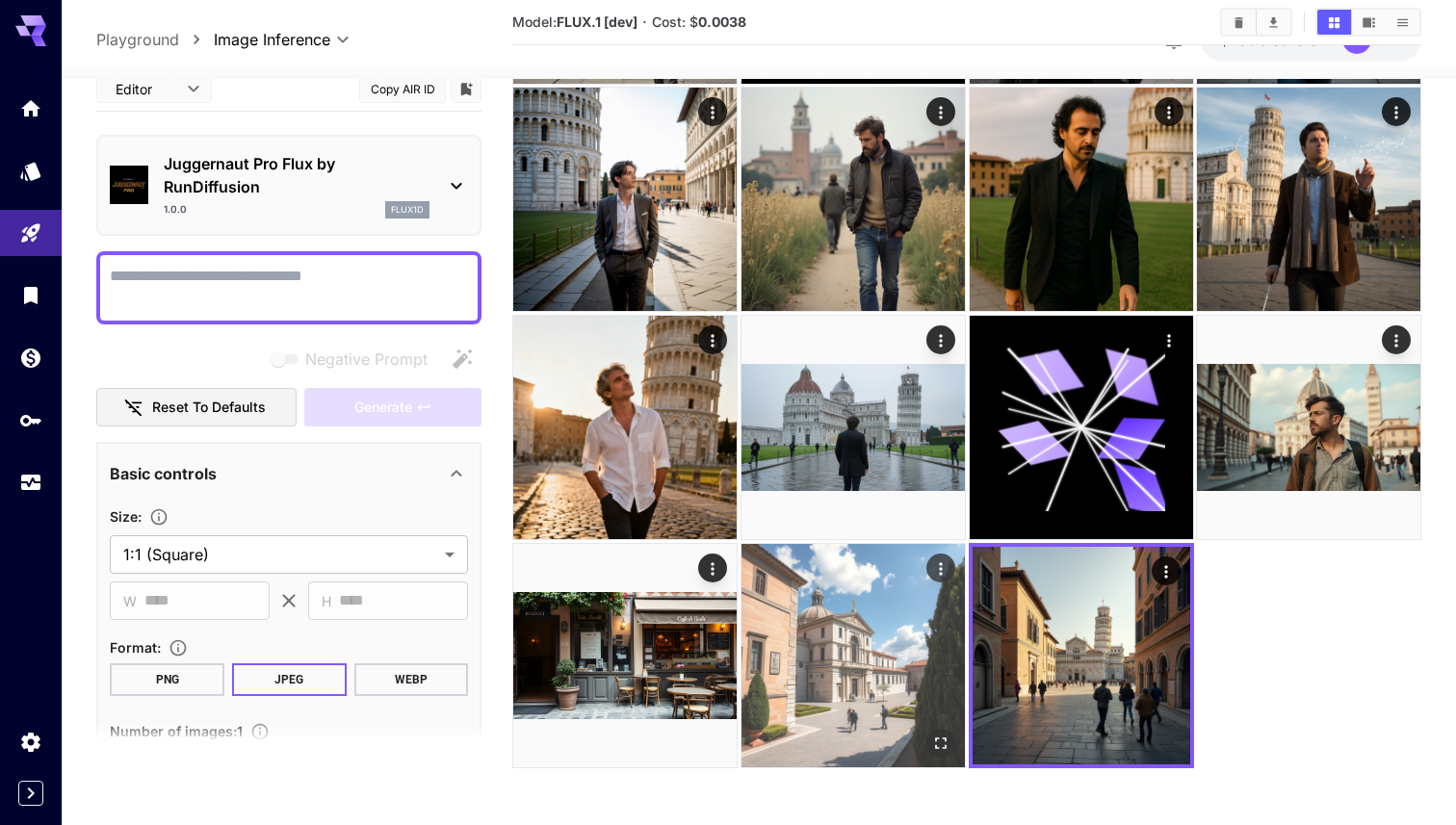
click at [841, 685] on img at bounding box center [852, 655] width 223 height 223
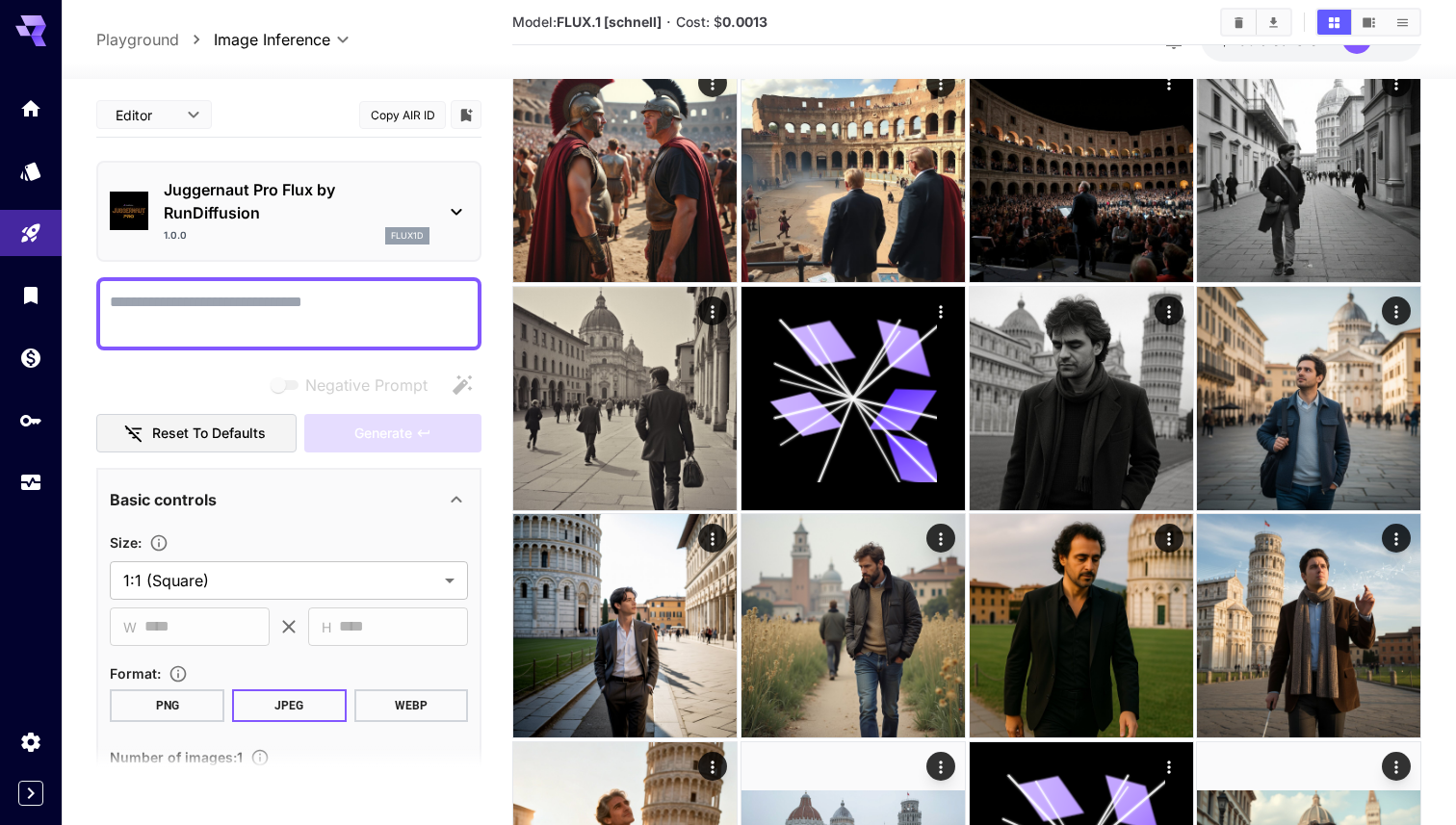
scroll to position [0, 0]
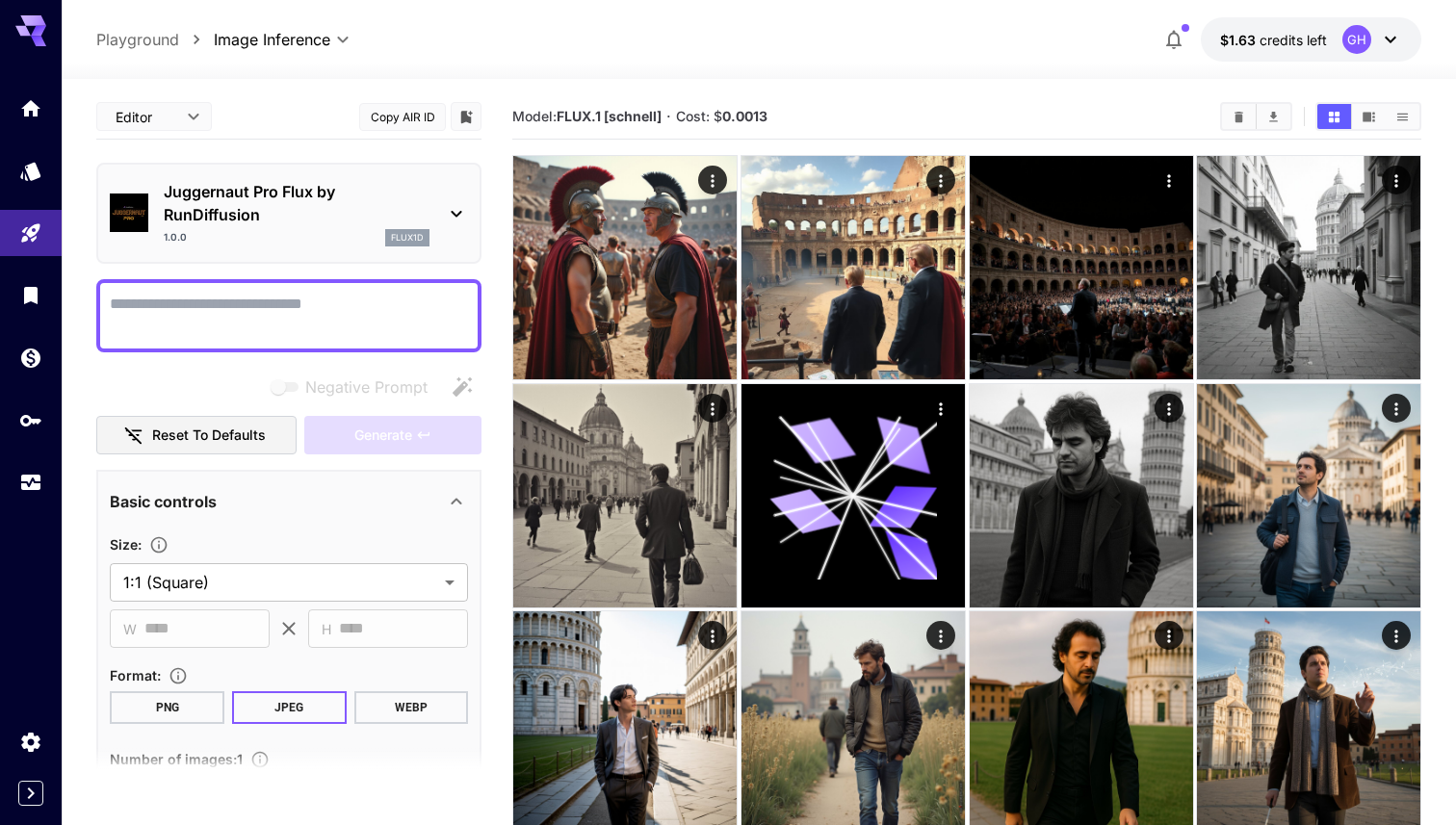
click at [972, 42] on icon at bounding box center [1391, 40] width 23 height 23
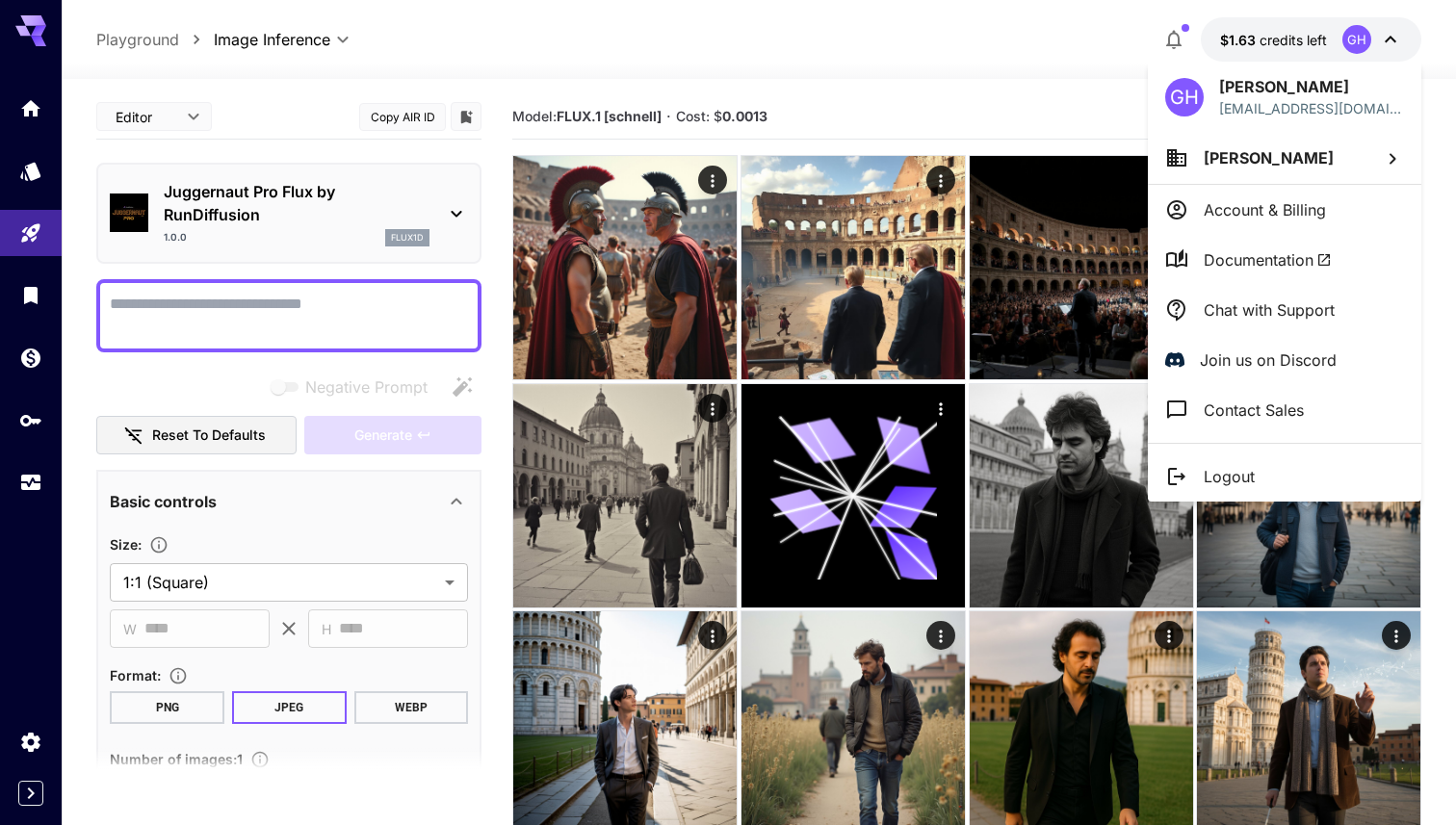
click at [972, 93] on div at bounding box center [728, 412] width 1456 height 825
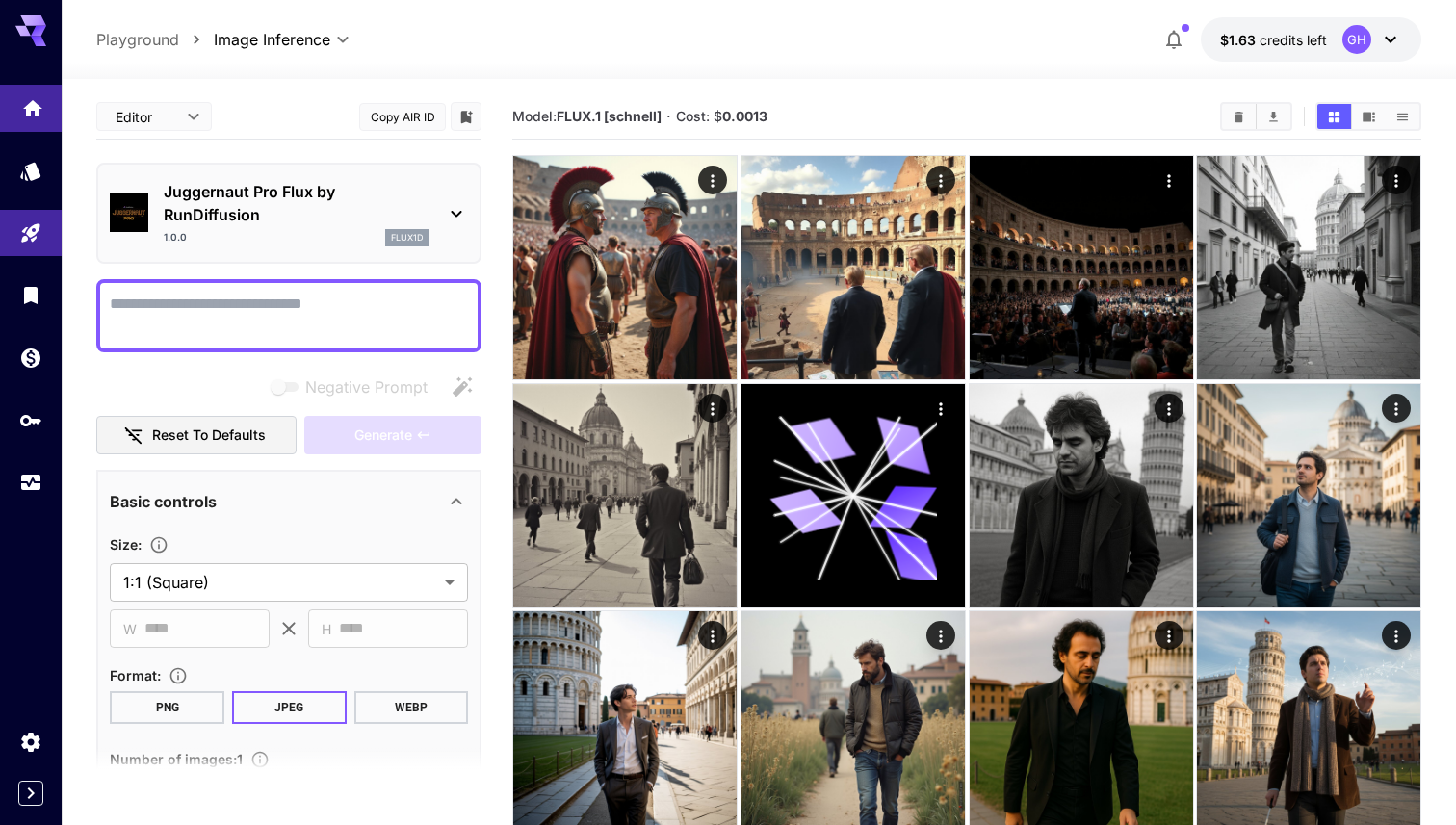
click at [28, 114] on icon "Home" at bounding box center [33, 103] width 23 height 23
